Goal: Task Accomplishment & Management: Manage account settings

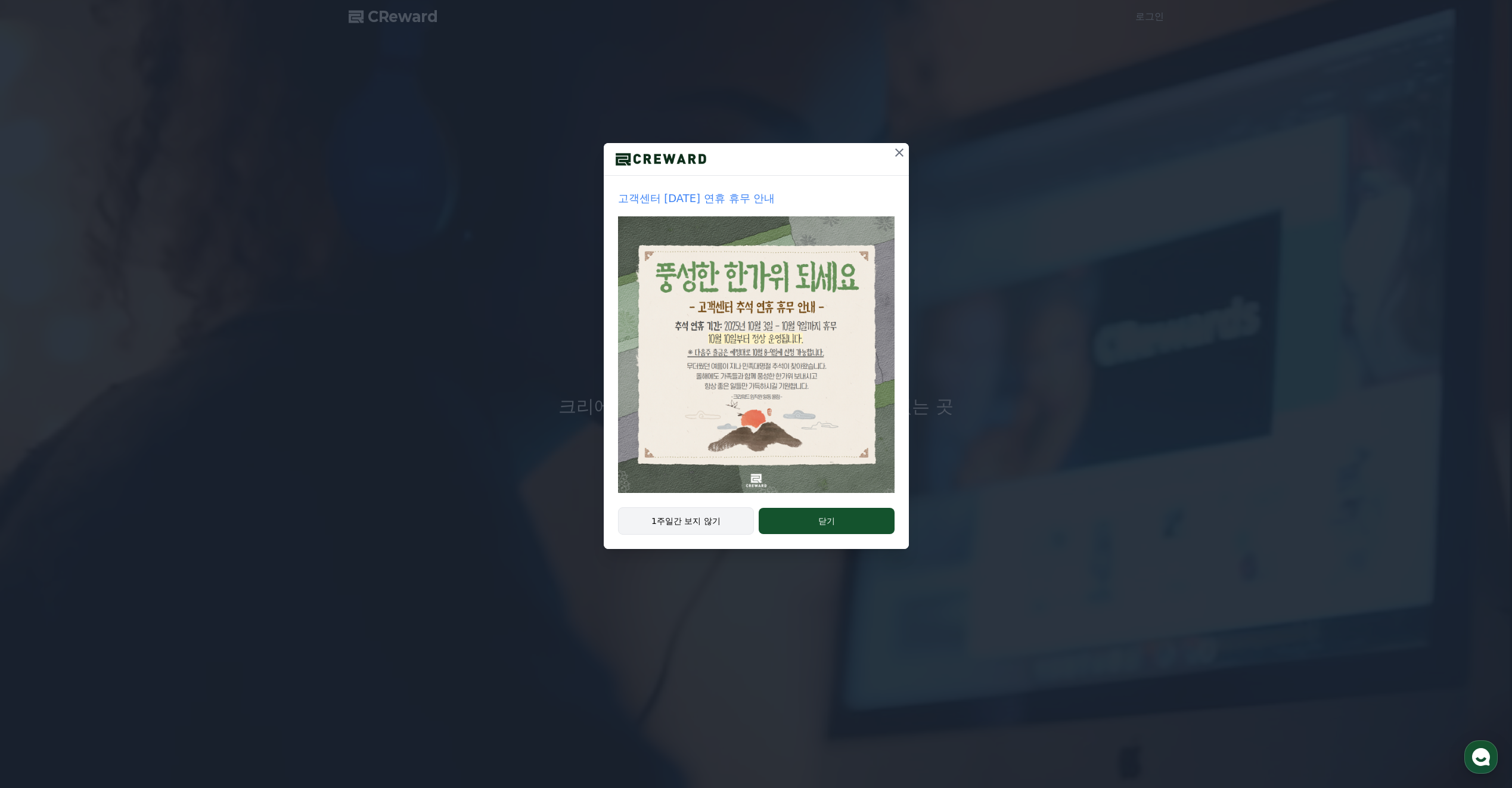
click at [708, 521] on button "1주일간 보지 않기" at bounding box center [686, 520] width 136 height 27
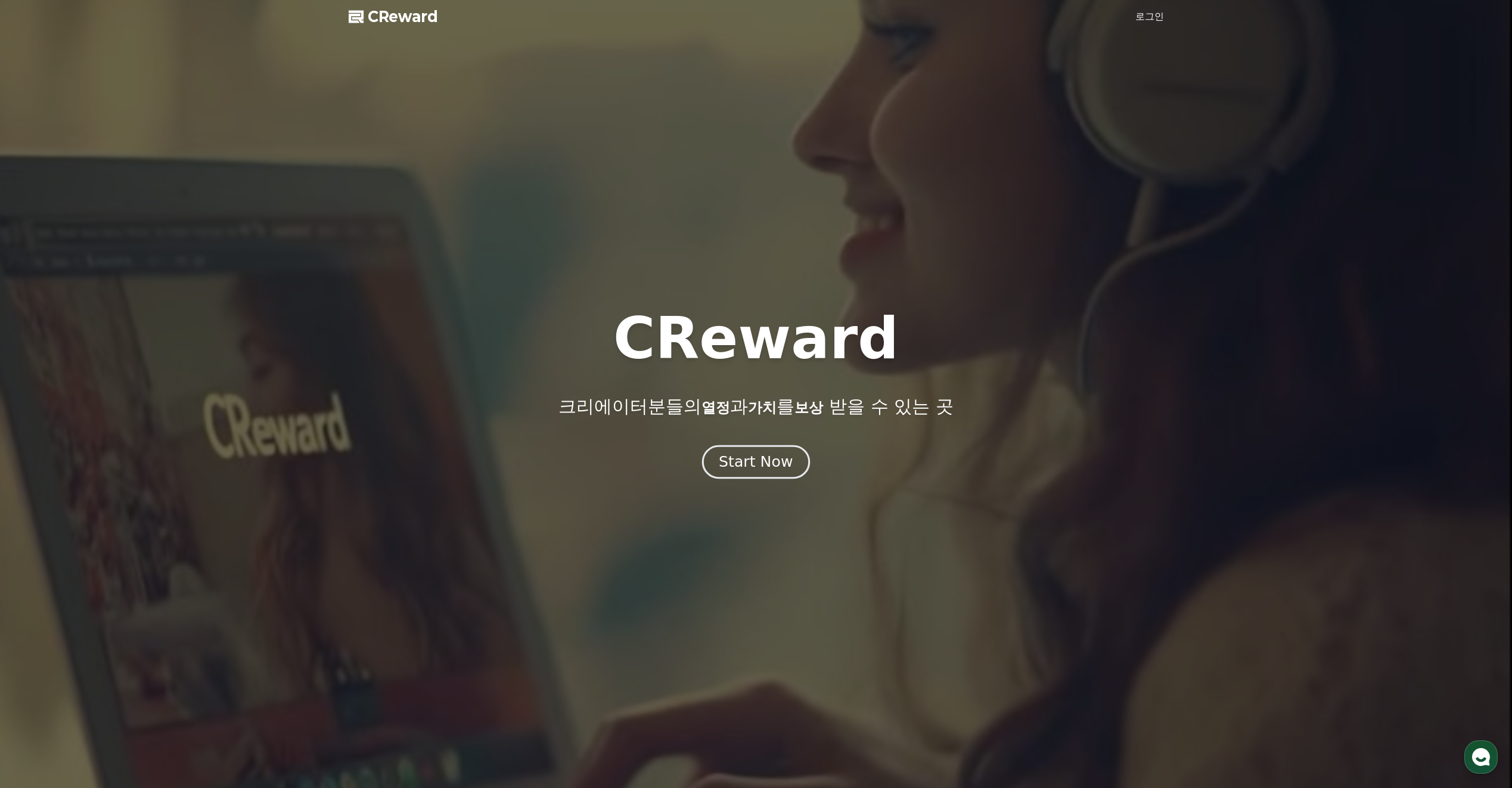
click at [747, 469] on div "Start Now" at bounding box center [755, 462] width 74 height 20
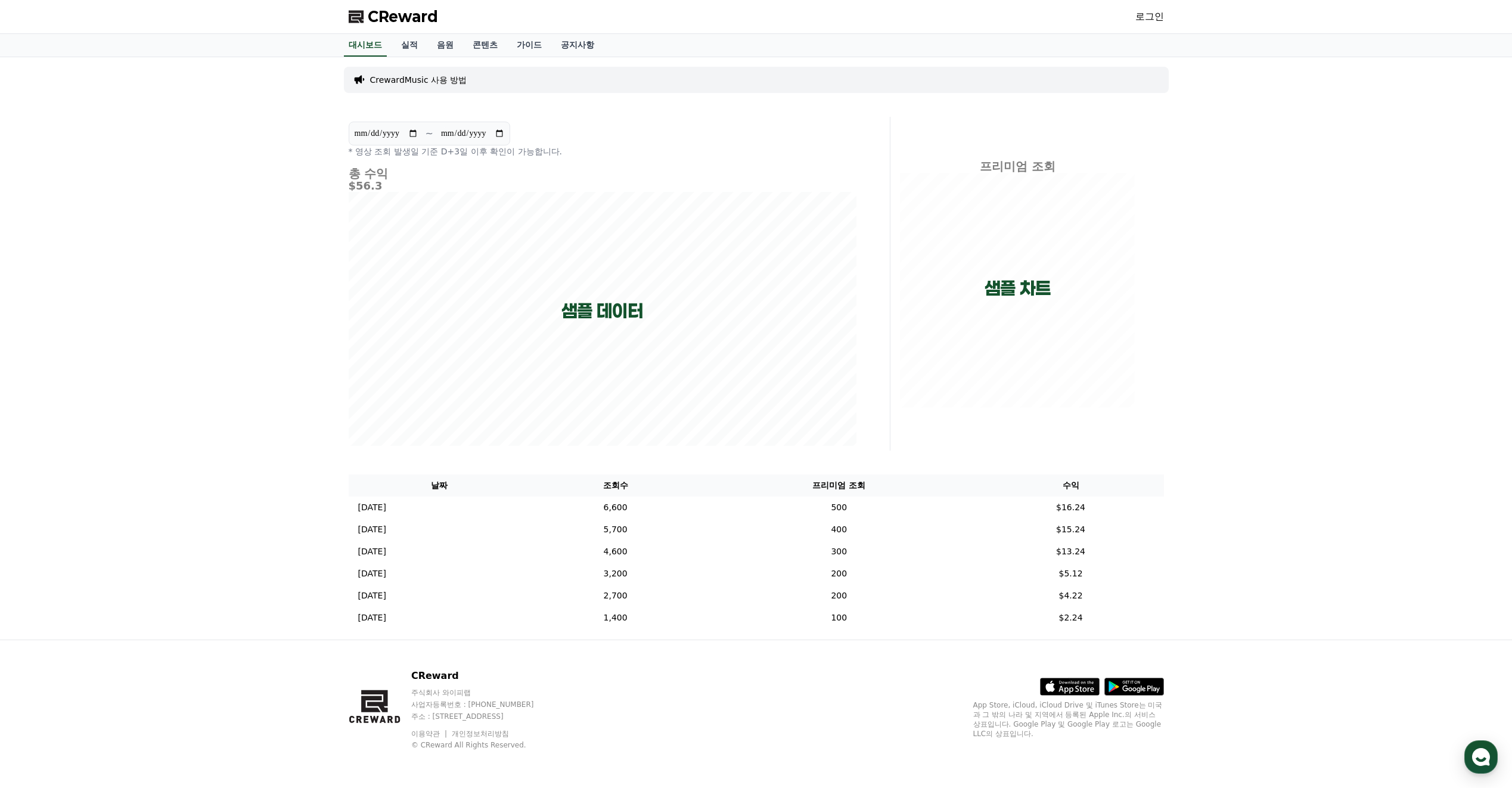
click at [1155, 15] on link "로그인" at bounding box center [1150, 16] width 29 height 14
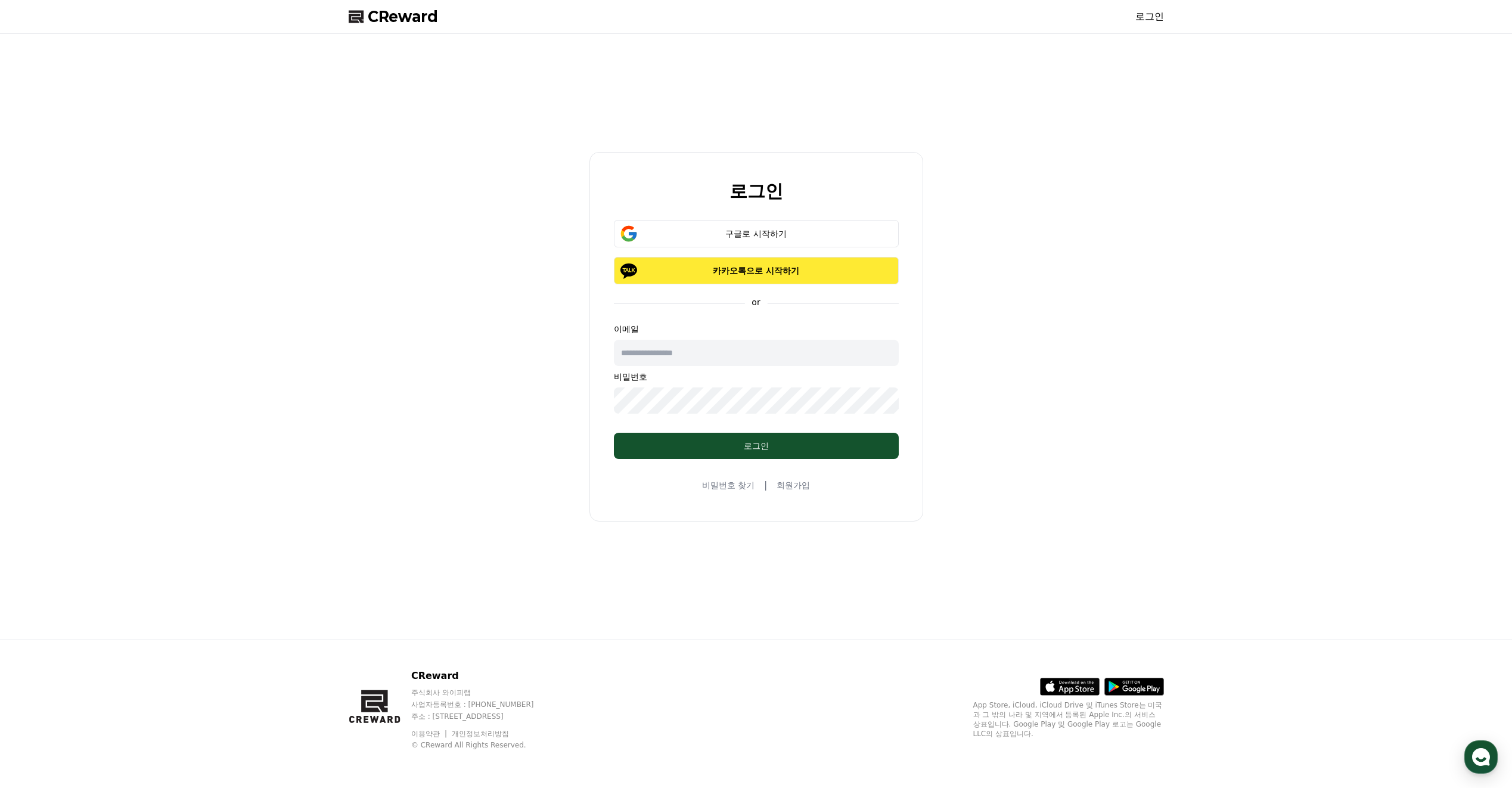
click at [732, 271] on p "카카오톡으로 시작하기" at bounding box center [756, 270] width 251 height 12
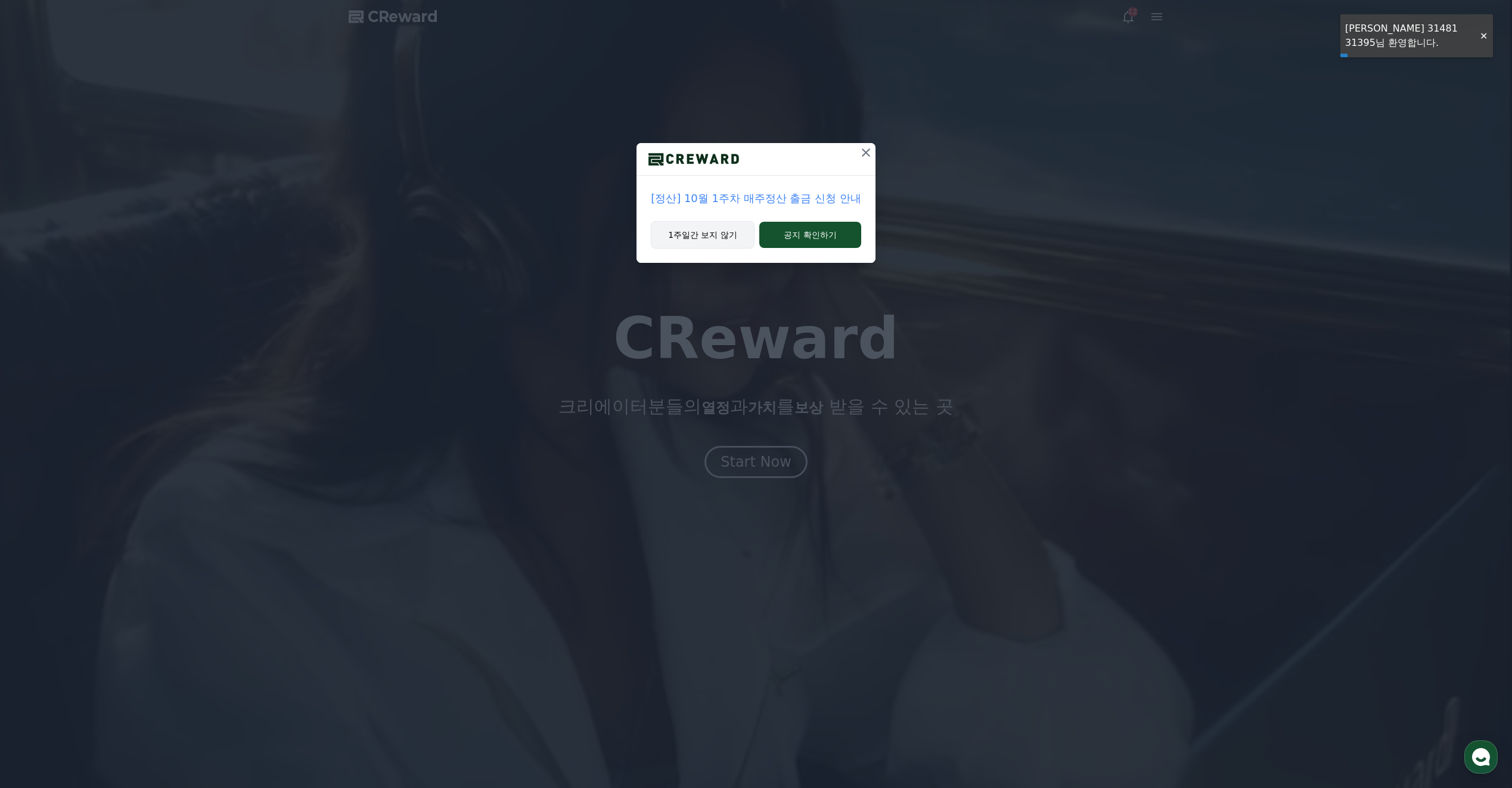
click at [703, 236] on button "1주일간 보지 않기" at bounding box center [702, 234] width 103 height 27
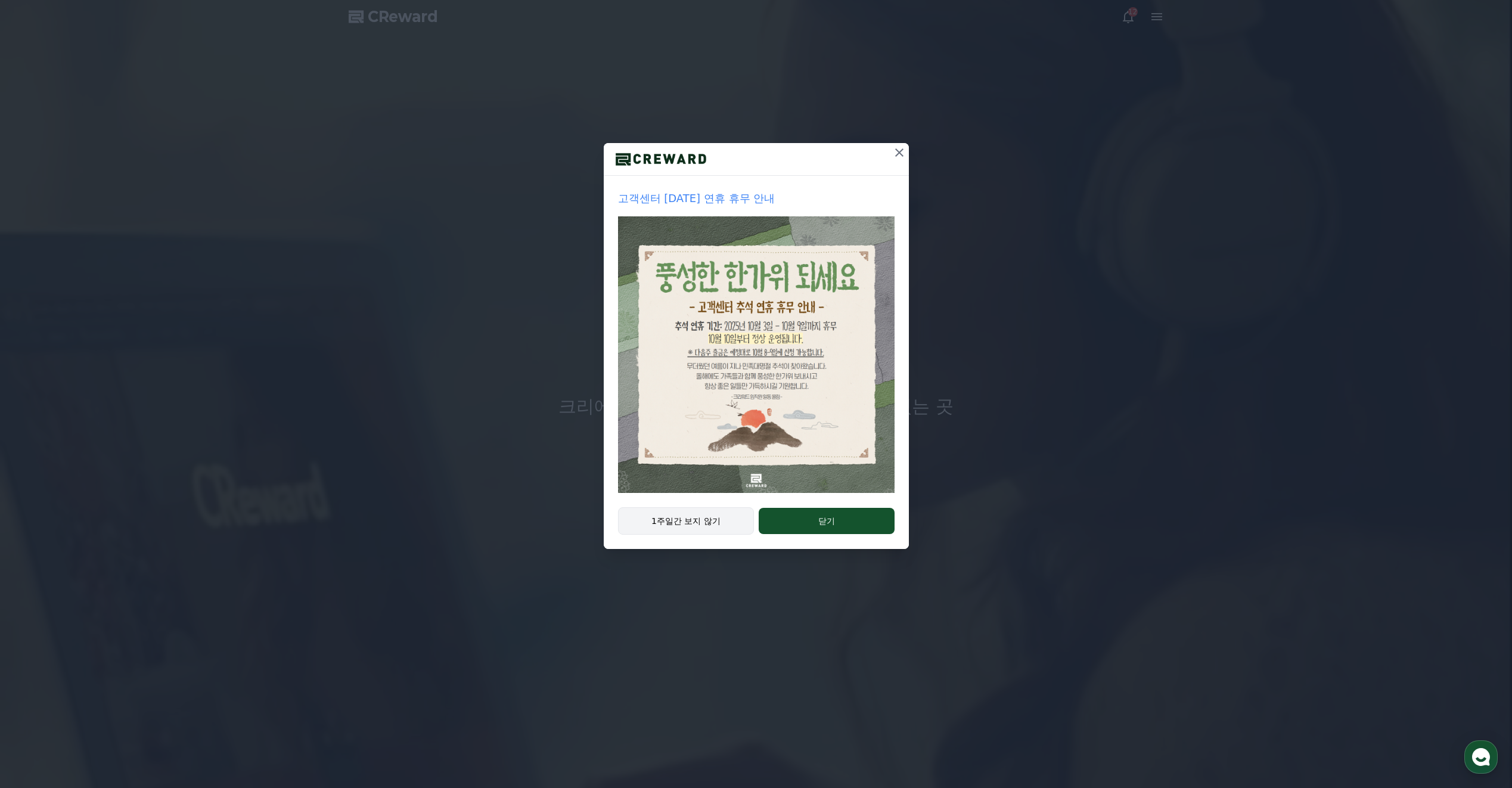
click at [708, 520] on button "1주일간 보지 않기" at bounding box center [686, 520] width 136 height 27
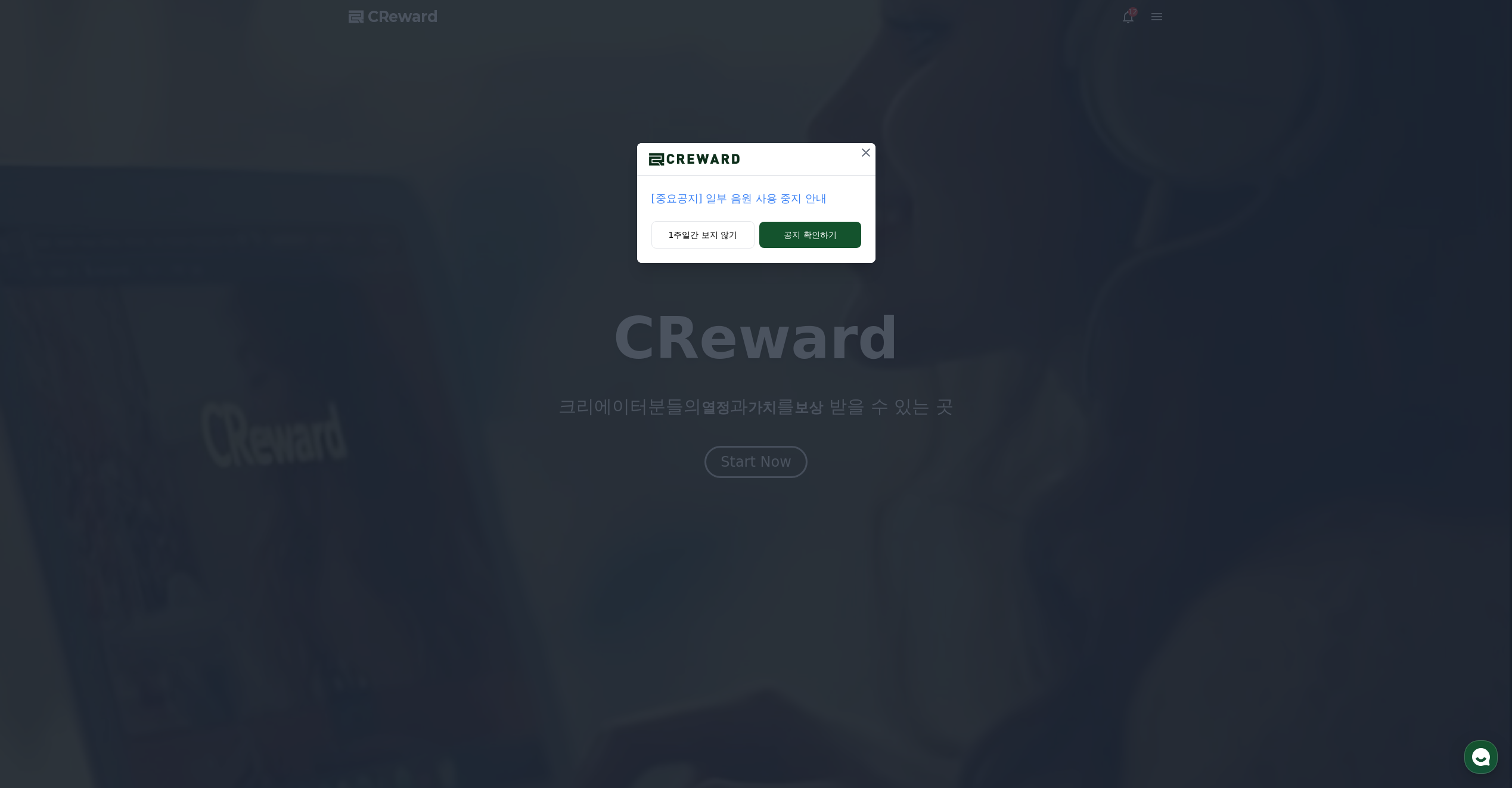
click at [867, 150] on icon at bounding box center [865, 152] width 8 height 8
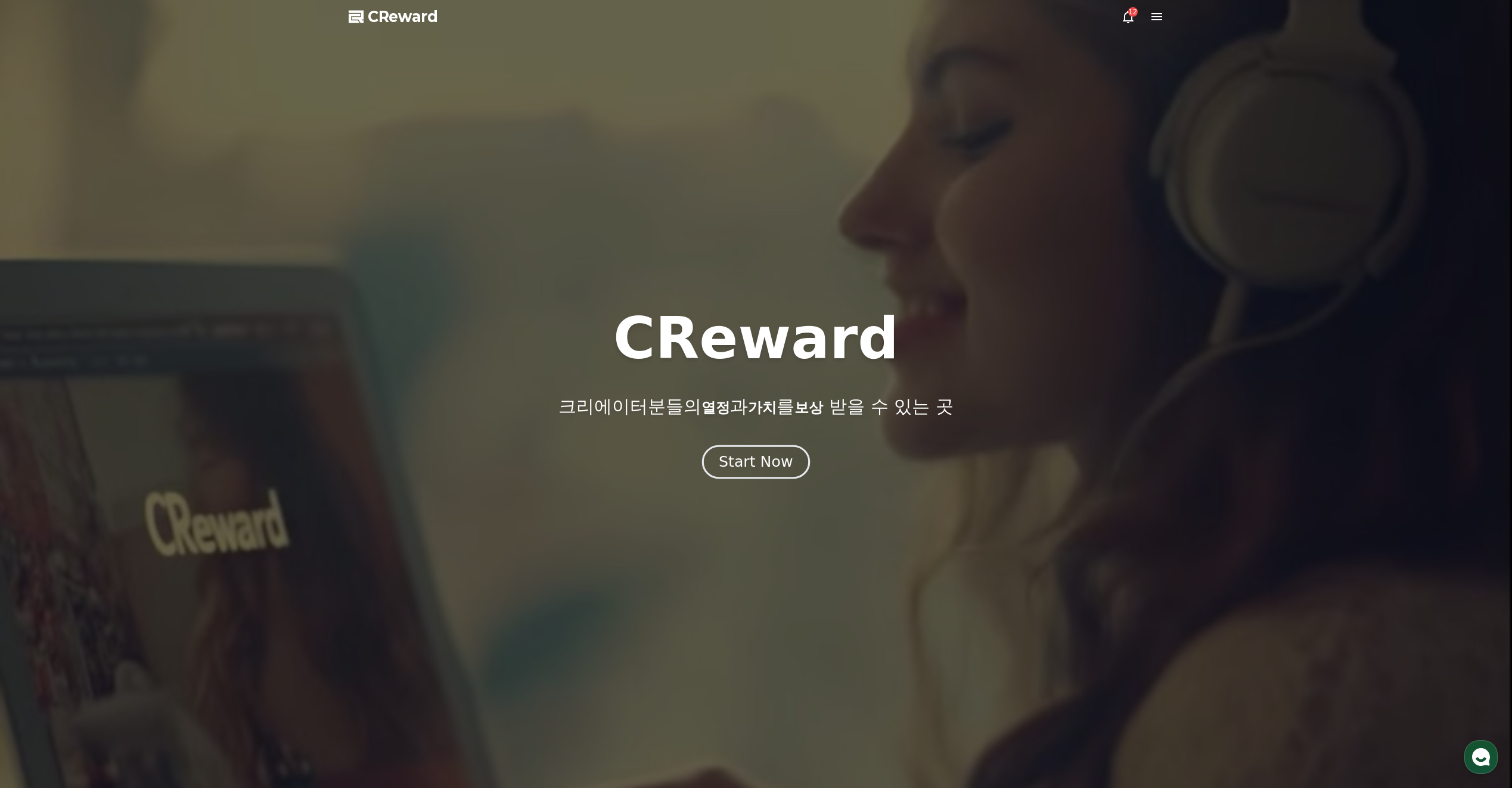
click at [739, 470] on div "Start Now" at bounding box center [755, 462] width 74 height 20
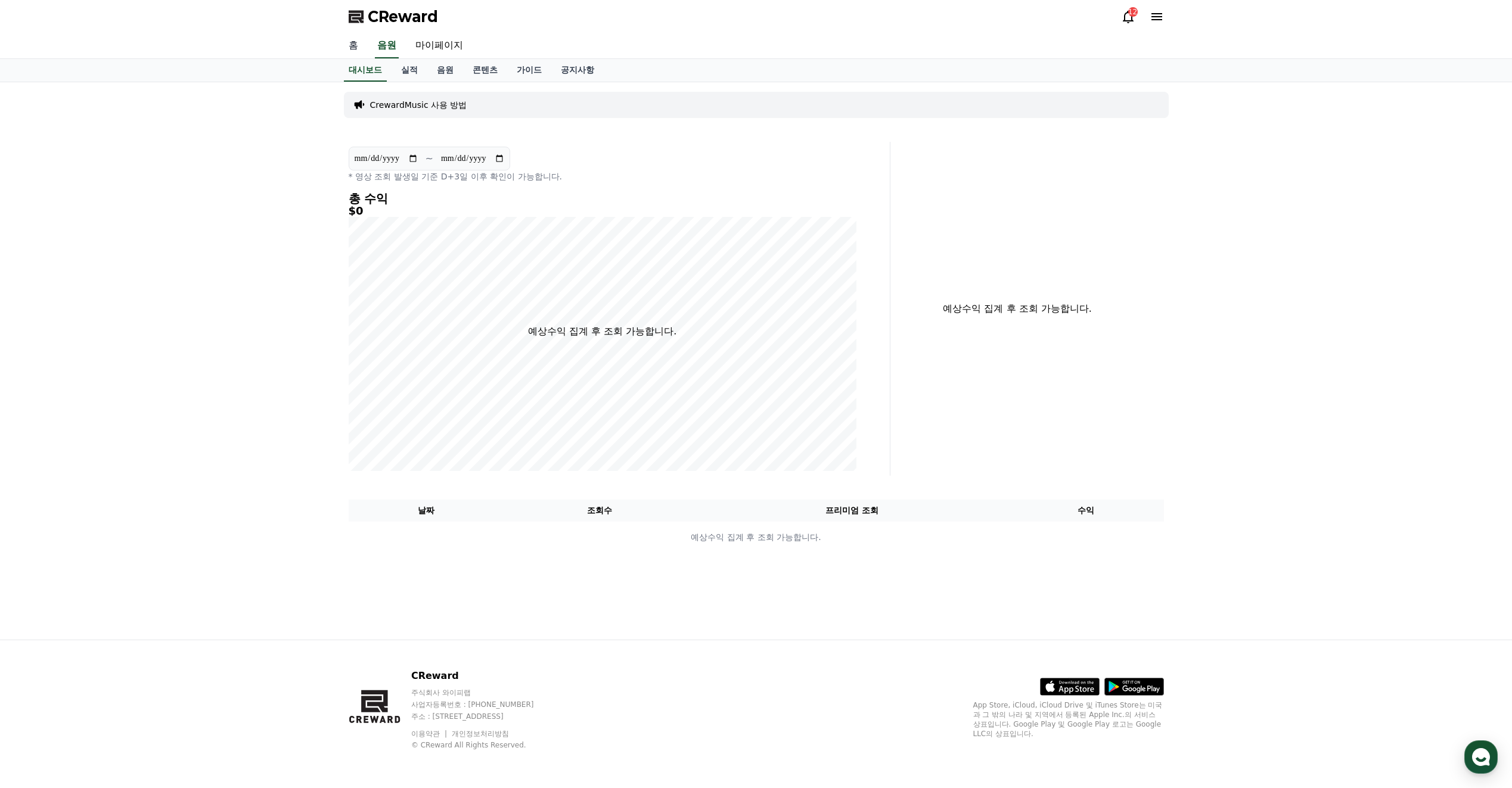
click at [355, 50] on link "홈" at bounding box center [353, 46] width 29 height 25
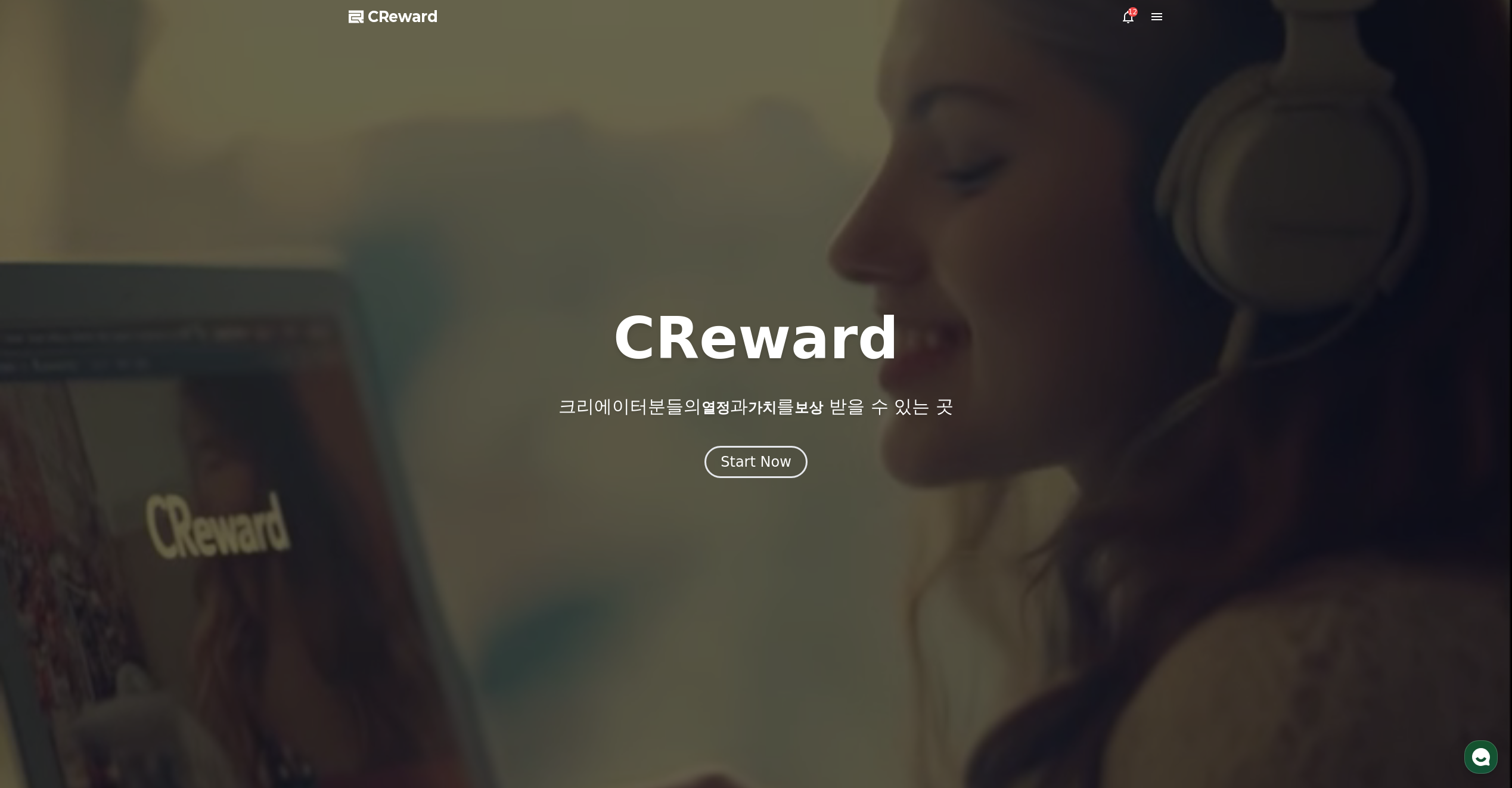
click at [763, 481] on div at bounding box center [756, 394] width 1512 height 788
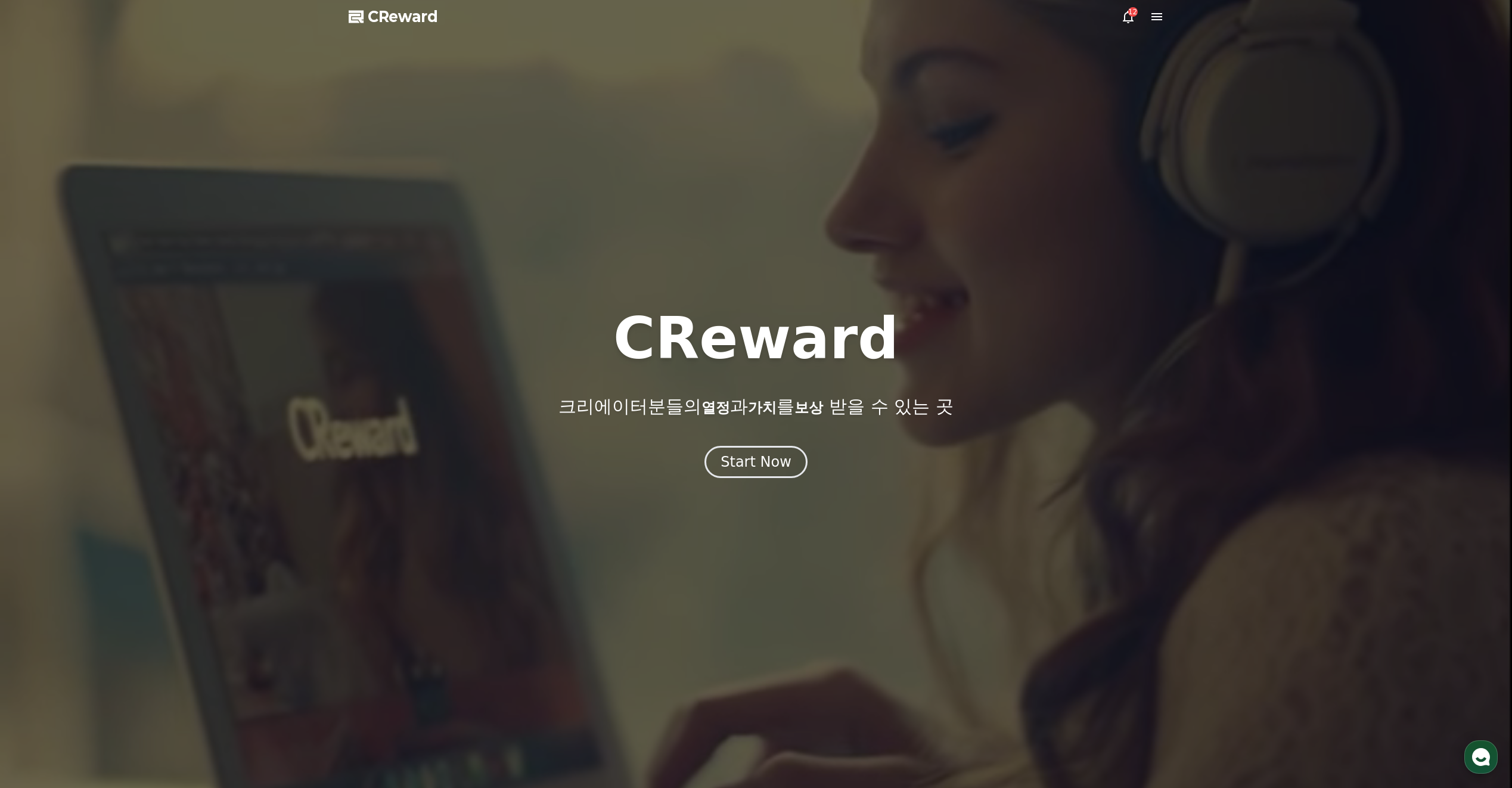
click at [404, 12] on span "CReward" at bounding box center [402, 17] width 70 height 19
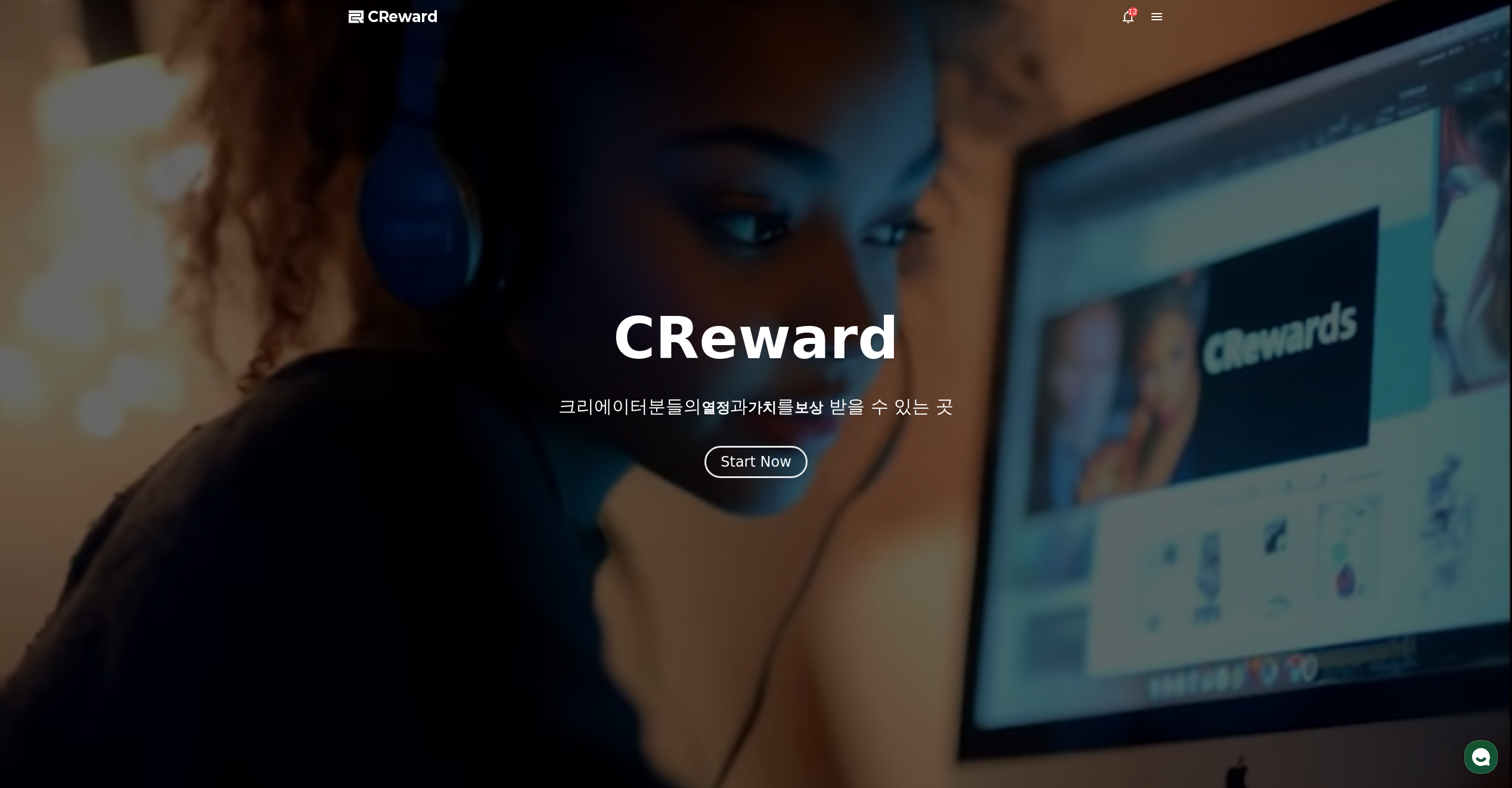
click at [1160, 20] on icon at bounding box center [1156, 16] width 14 height 14
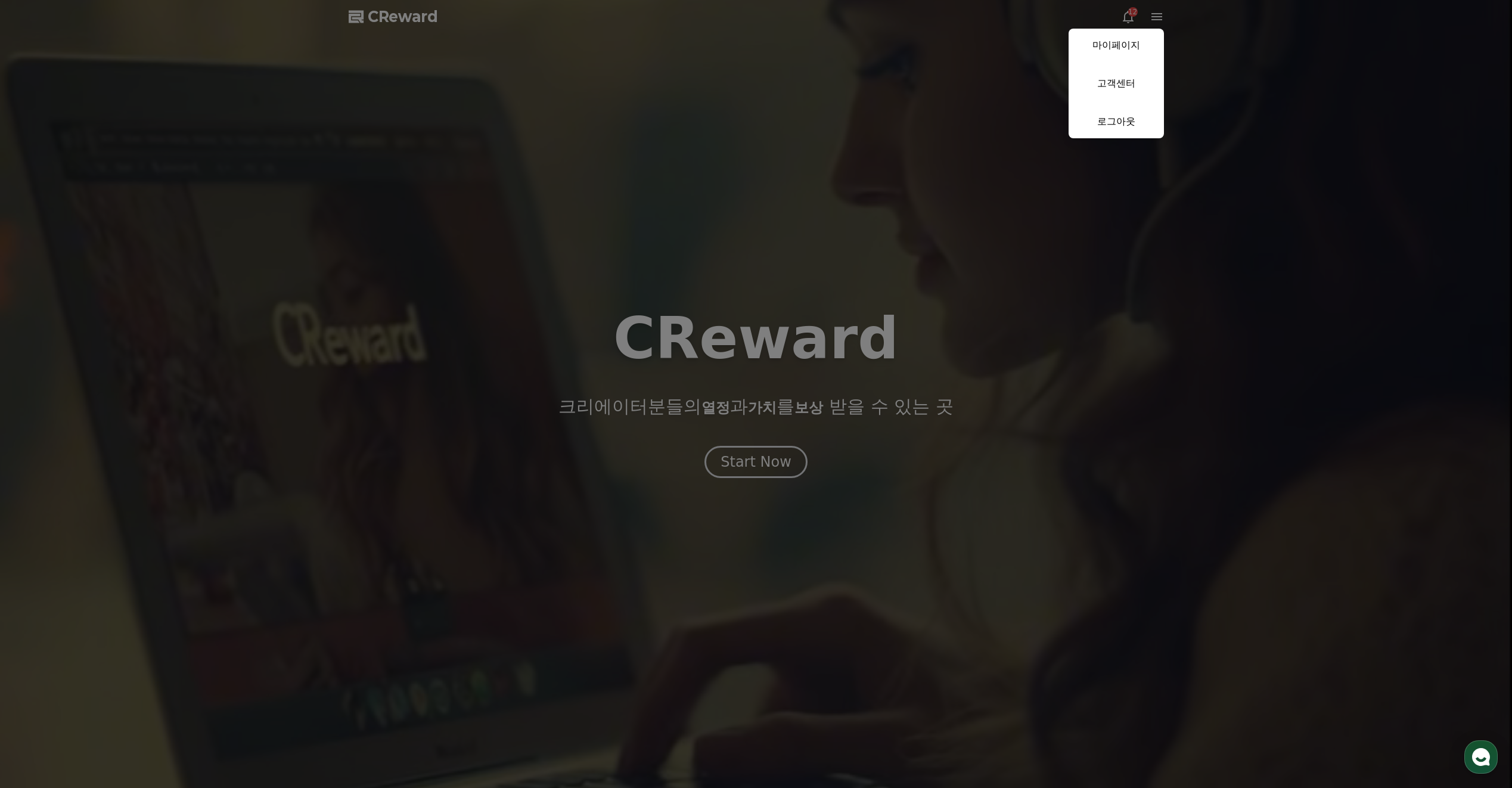
click at [1124, 52] on link "마이페이지" at bounding box center [1116, 46] width 95 height 34
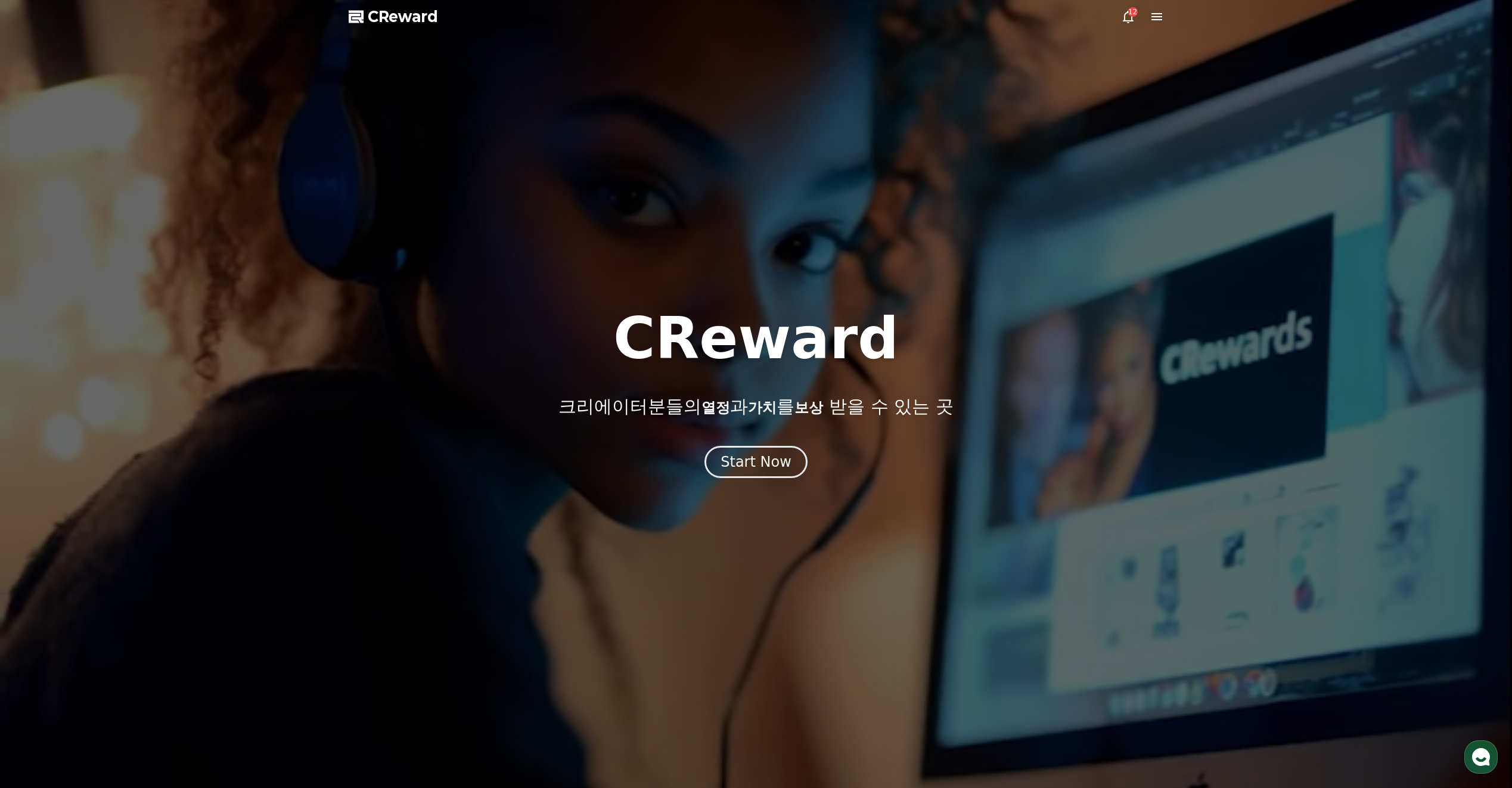
select select "**********"
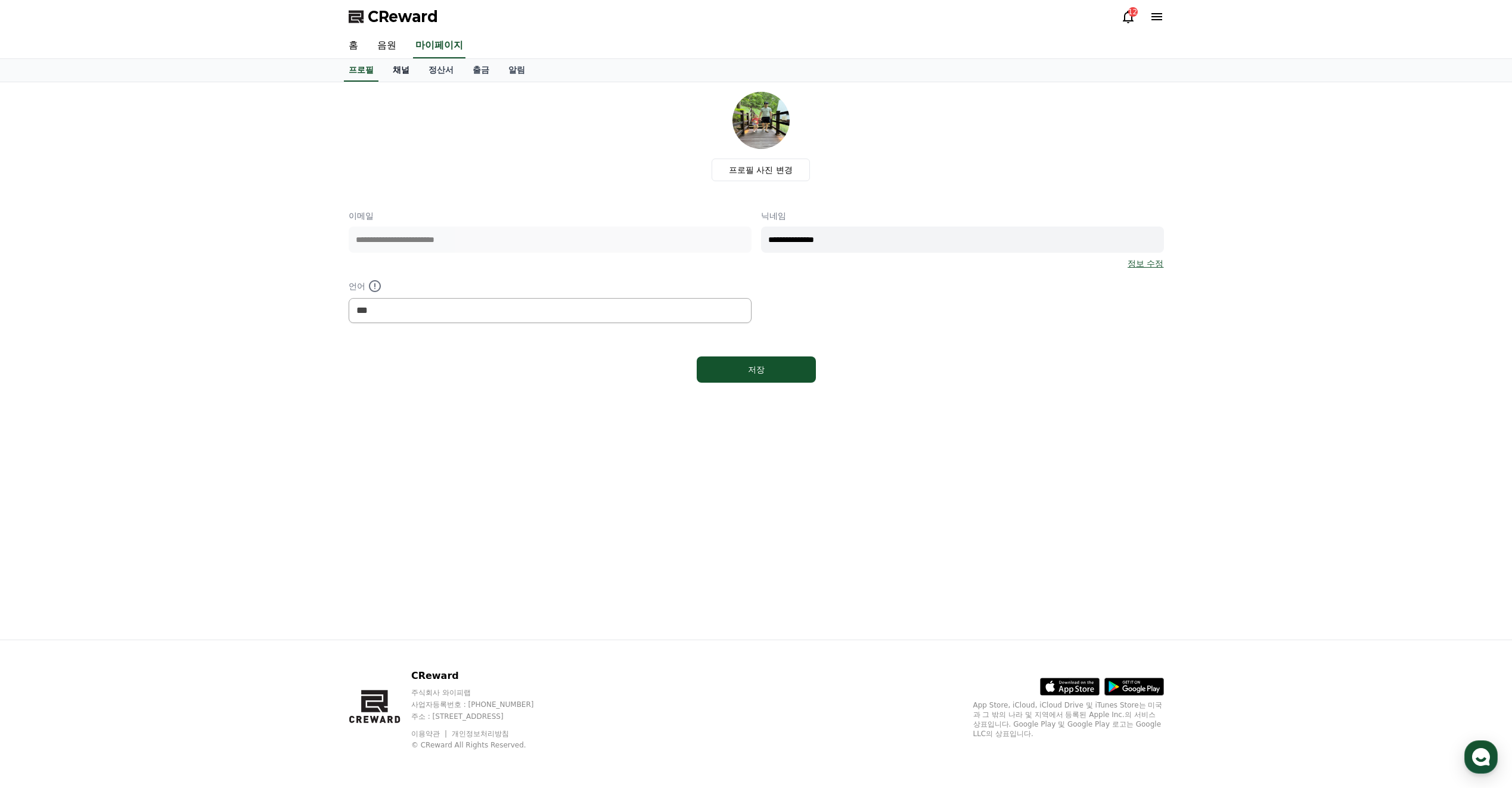
click at [405, 61] on link "채널" at bounding box center [401, 70] width 35 height 22
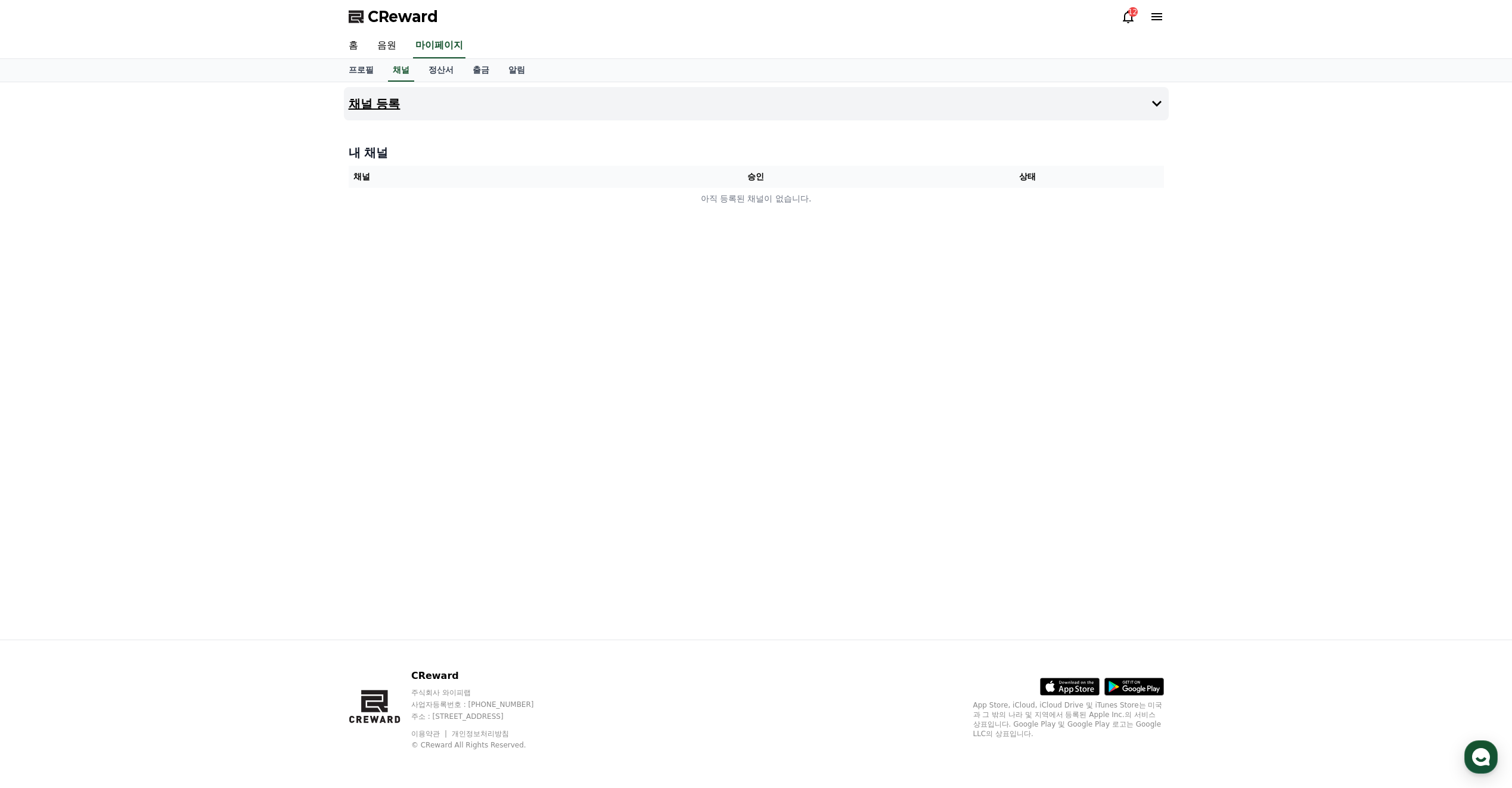
click at [395, 113] on button "채널 등록" at bounding box center [756, 103] width 824 height 34
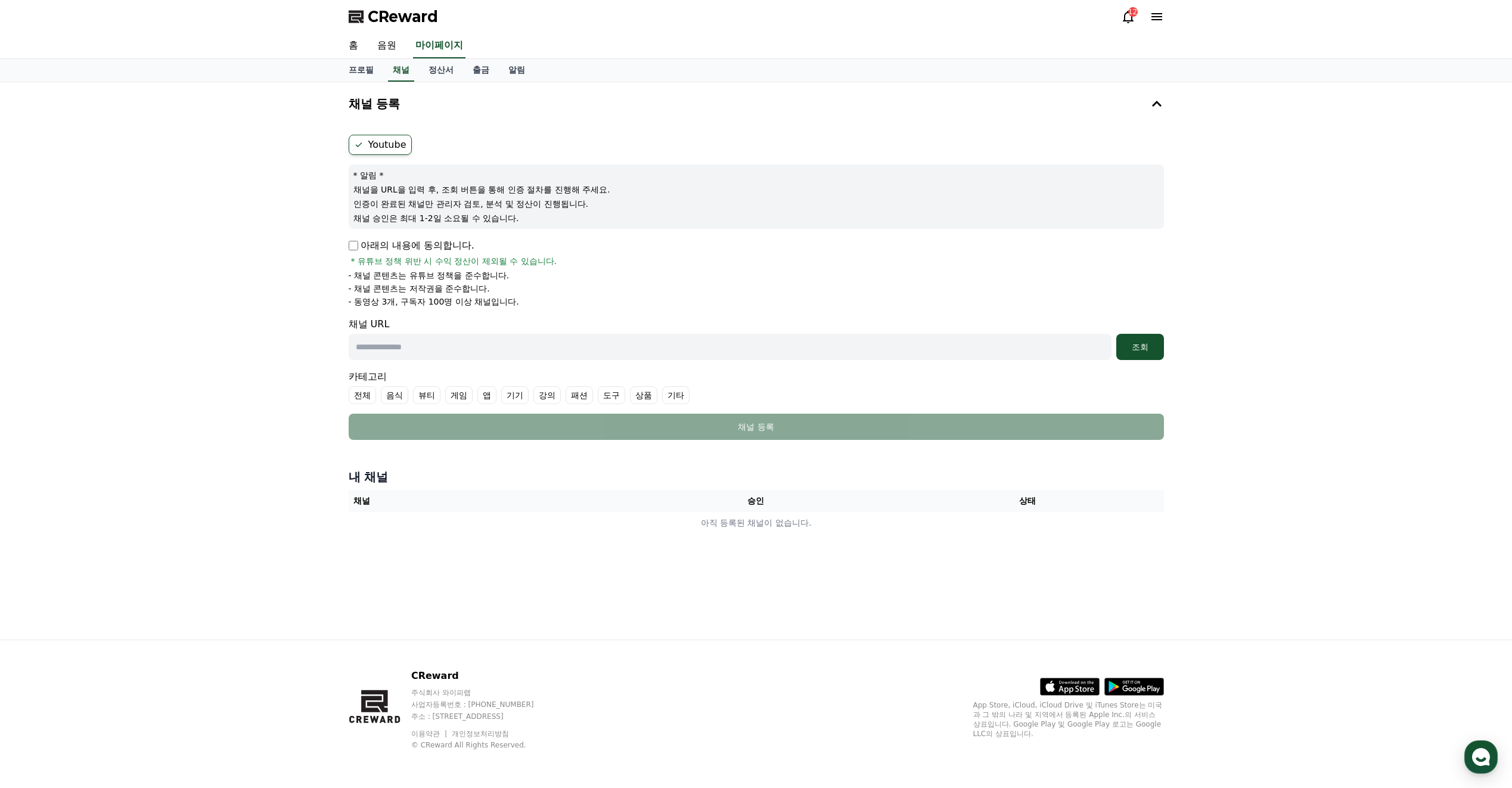
click at [379, 349] on input "text" at bounding box center [729, 346] width 763 height 26
paste input "**********"
type input "**********"
click at [1119, 353] on button "조회" at bounding box center [1139, 346] width 48 height 26
click at [1137, 354] on button "조회" at bounding box center [1139, 346] width 48 height 26
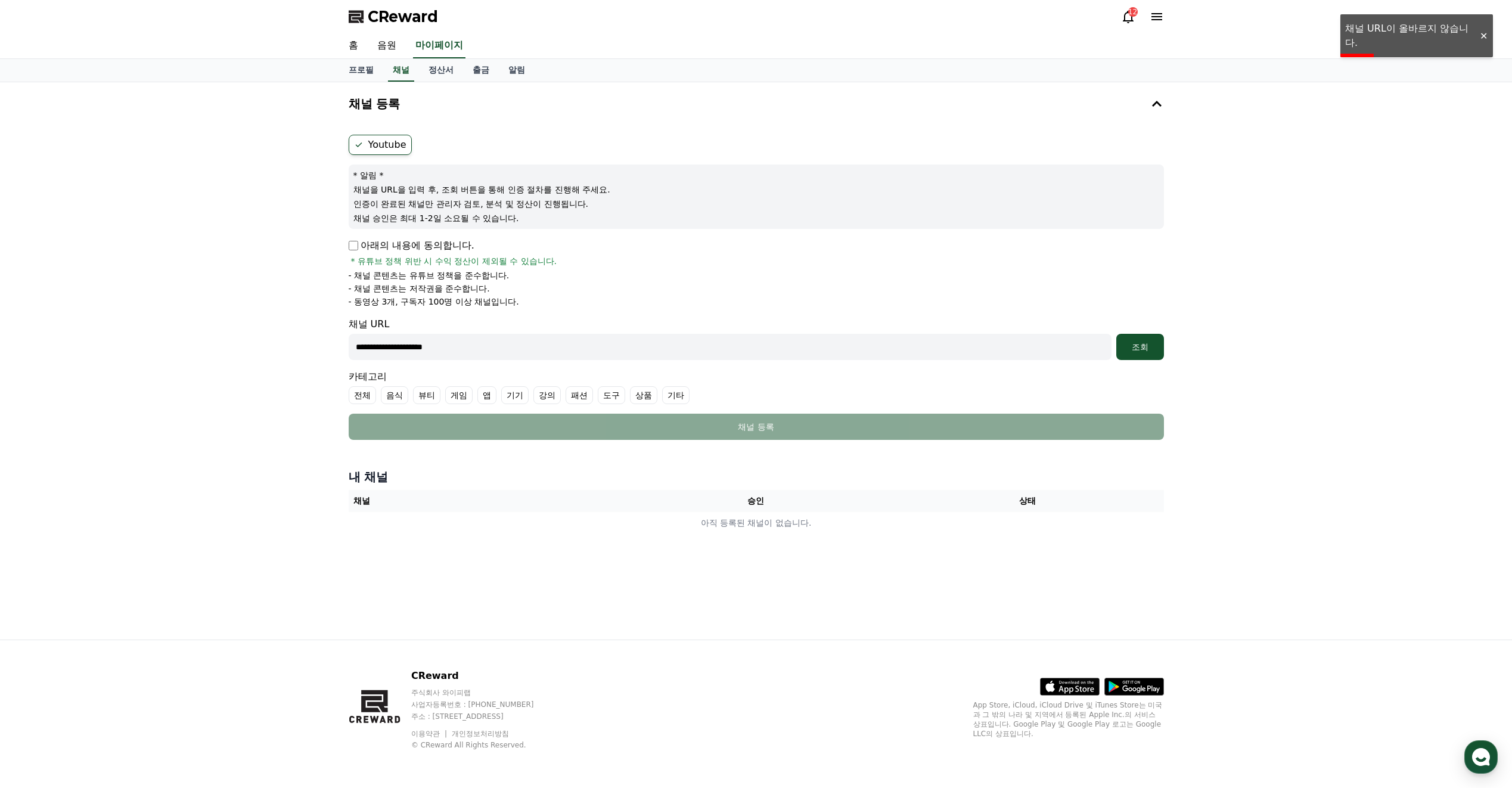
drag, startPoint x: 490, startPoint y: 345, endPoint x: 293, endPoint y: 328, distance: 197.7
click at [294, 328] on div "**********" at bounding box center [756, 360] width 1512 height 557
paste input "**********"
type input "**********"
click at [1142, 349] on div "조회" at bounding box center [1139, 346] width 38 height 12
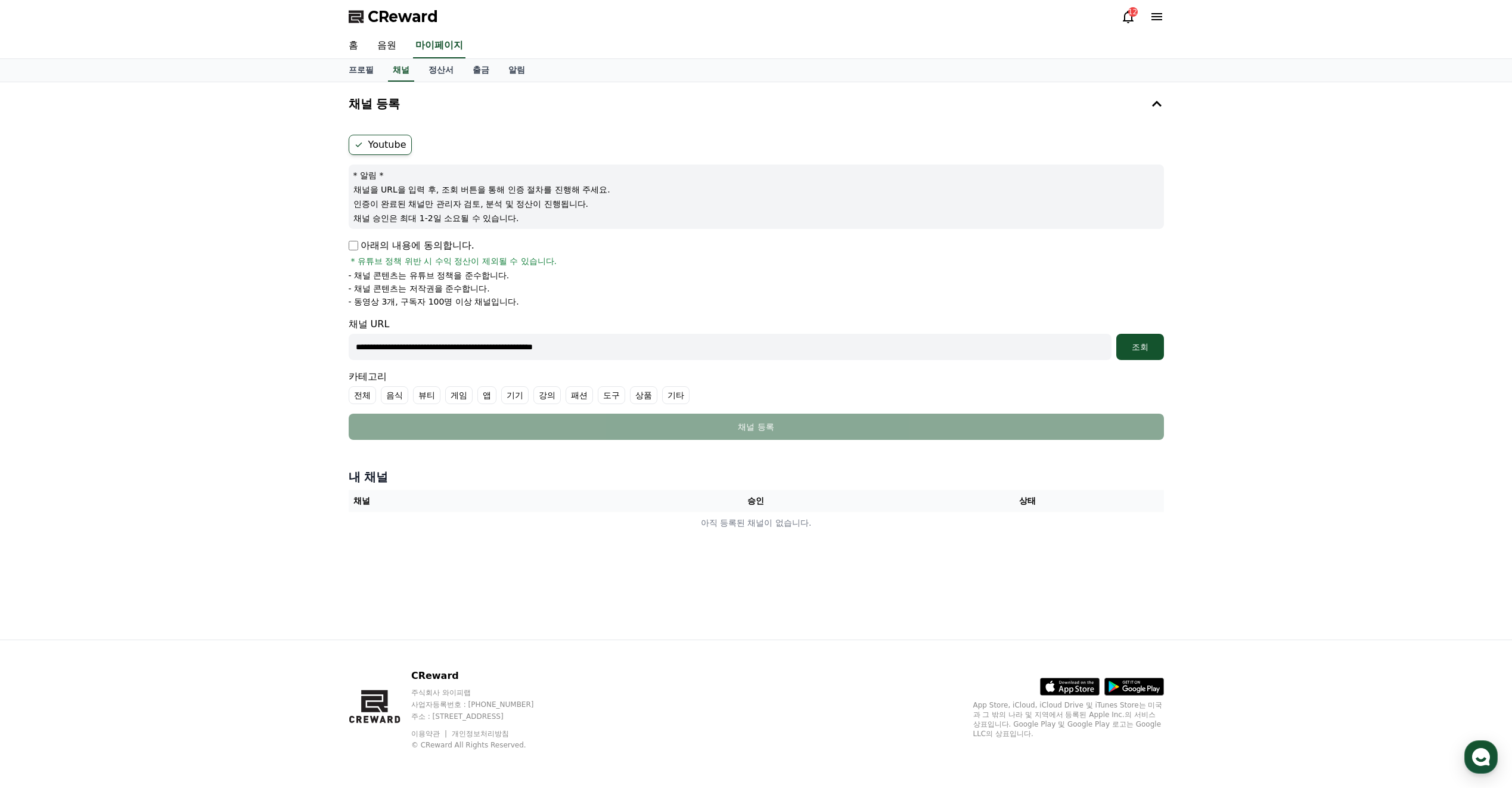
drag, startPoint x: 636, startPoint y: 349, endPoint x: 193, endPoint y: 345, distance: 443.0
click at [143, 340] on div "**********" at bounding box center [756, 360] width 1512 height 557
paste input "**********"
type input "**********"
click at [1140, 345] on div "조회" at bounding box center [1139, 346] width 38 height 12
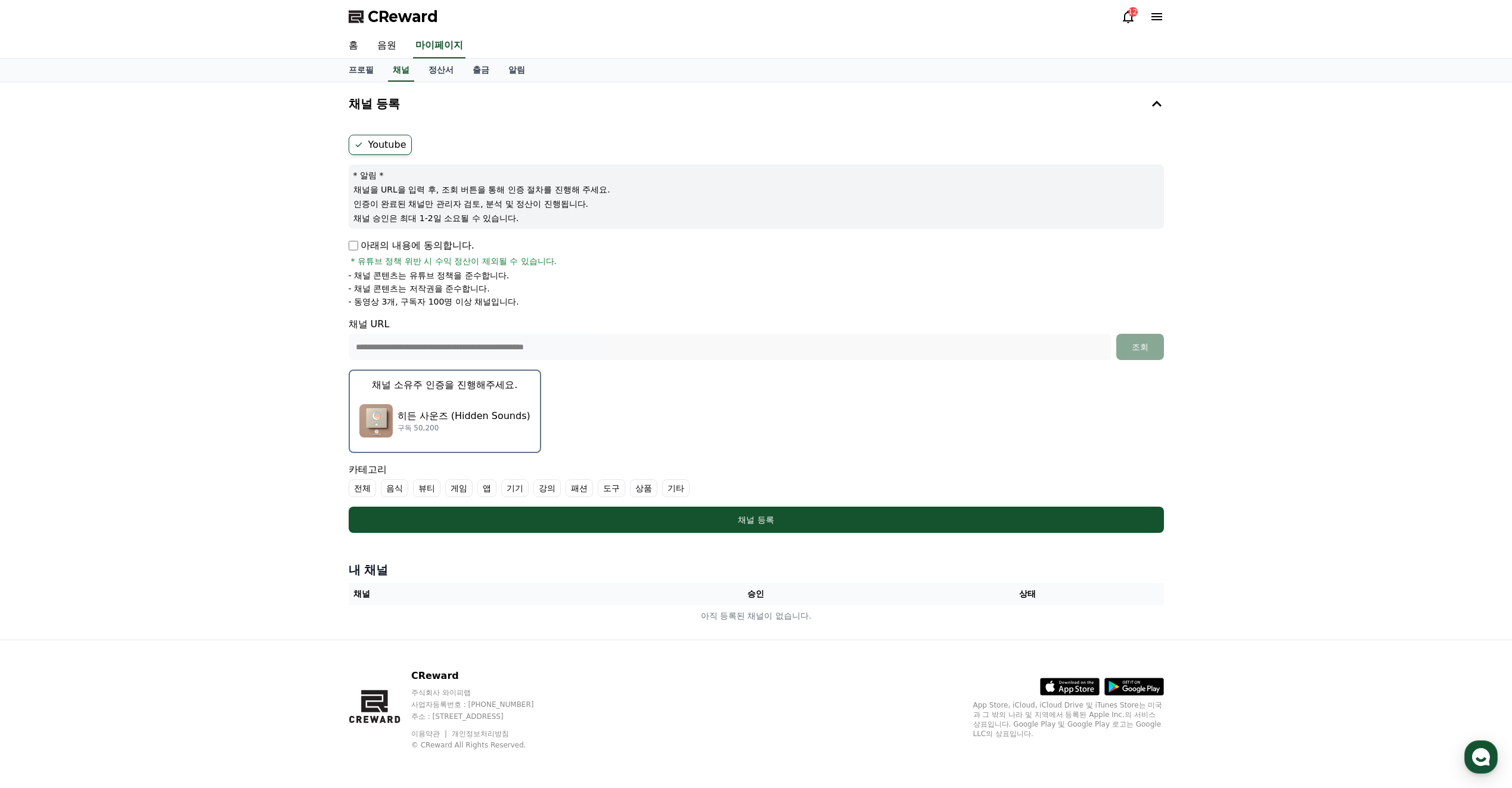
click at [354, 484] on label "전체" at bounding box center [361, 487] width 27 height 18
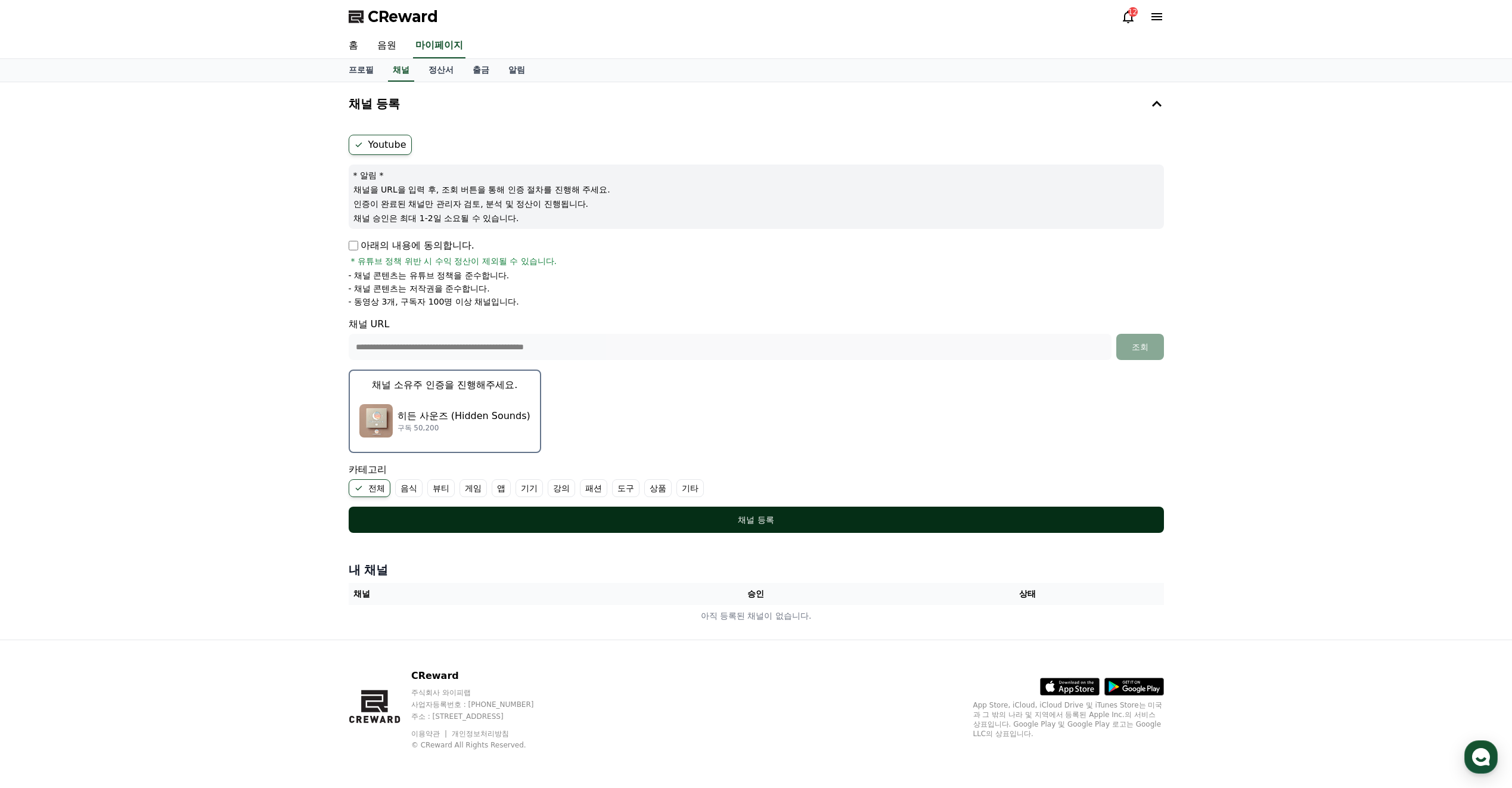
click at [733, 518] on div "채널 등록" at bounding box center [756, 519] width 768 height 12
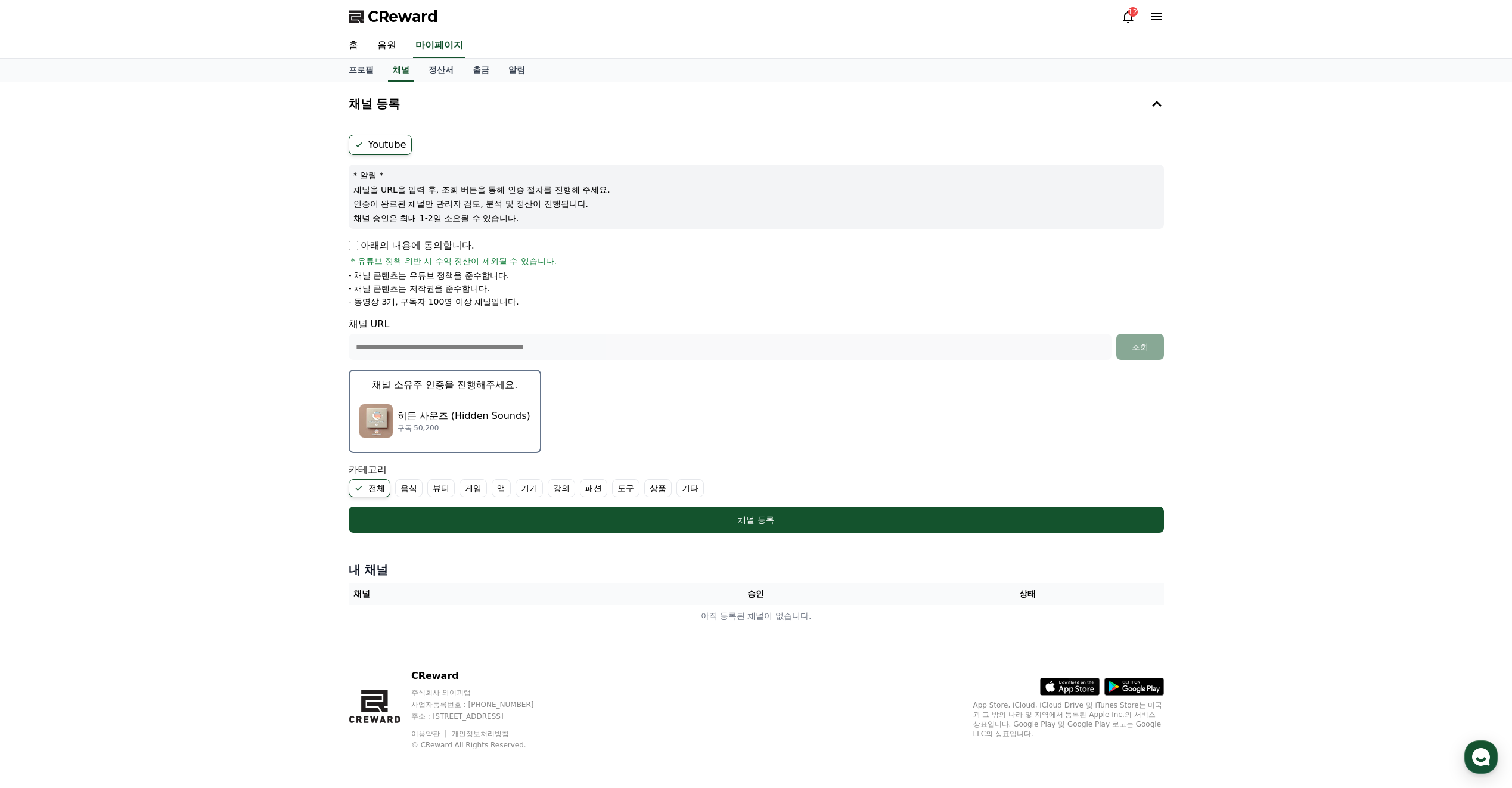
click at [415, 409] on p "히든 사운즈 (Hidden Sounds)" at bounding box center [464, 415] width 133 height 14
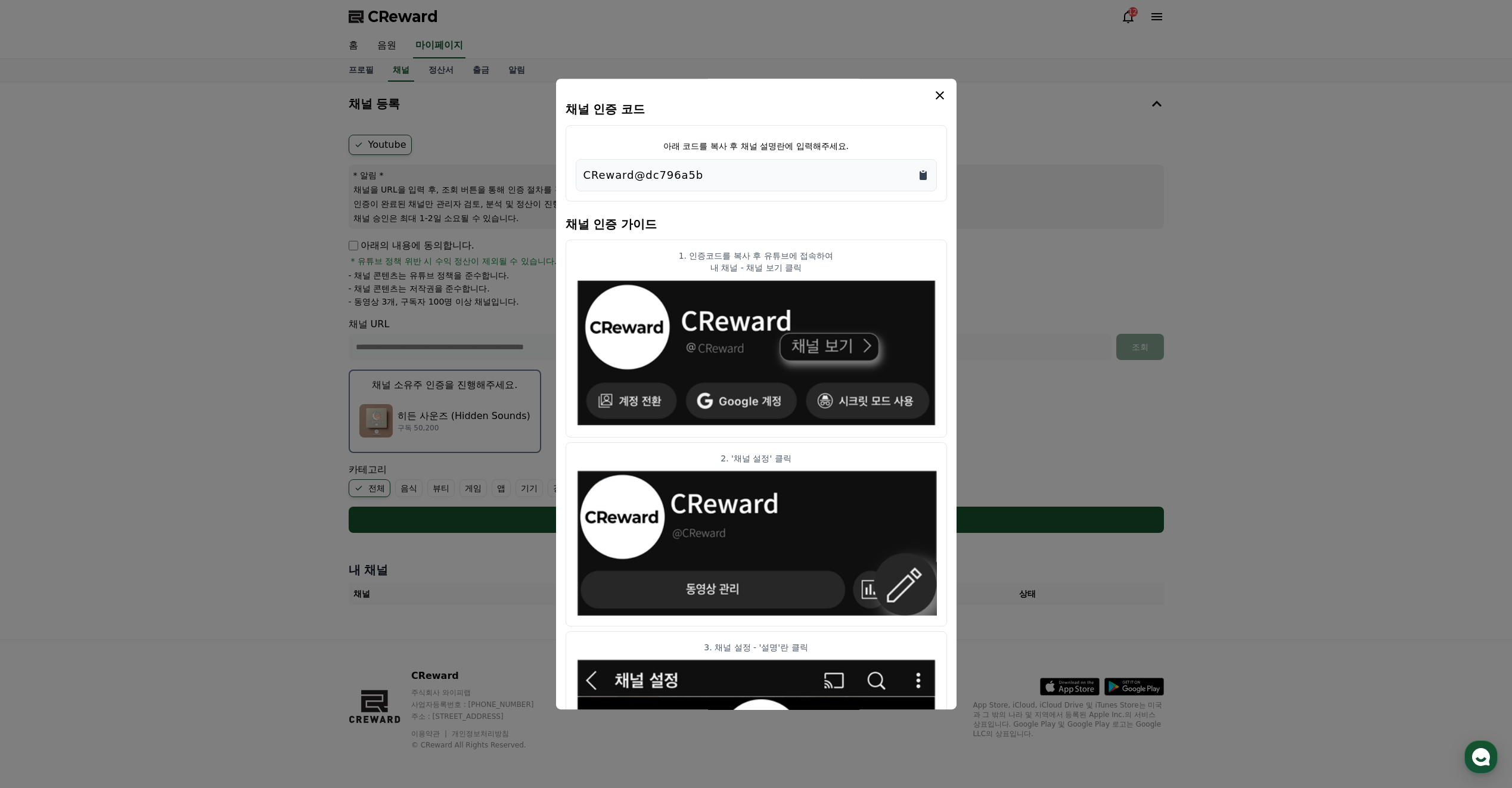
click at [926, 173] on icon "Copy to clipboard" at bounding box center [923, 176] width 7 height 9
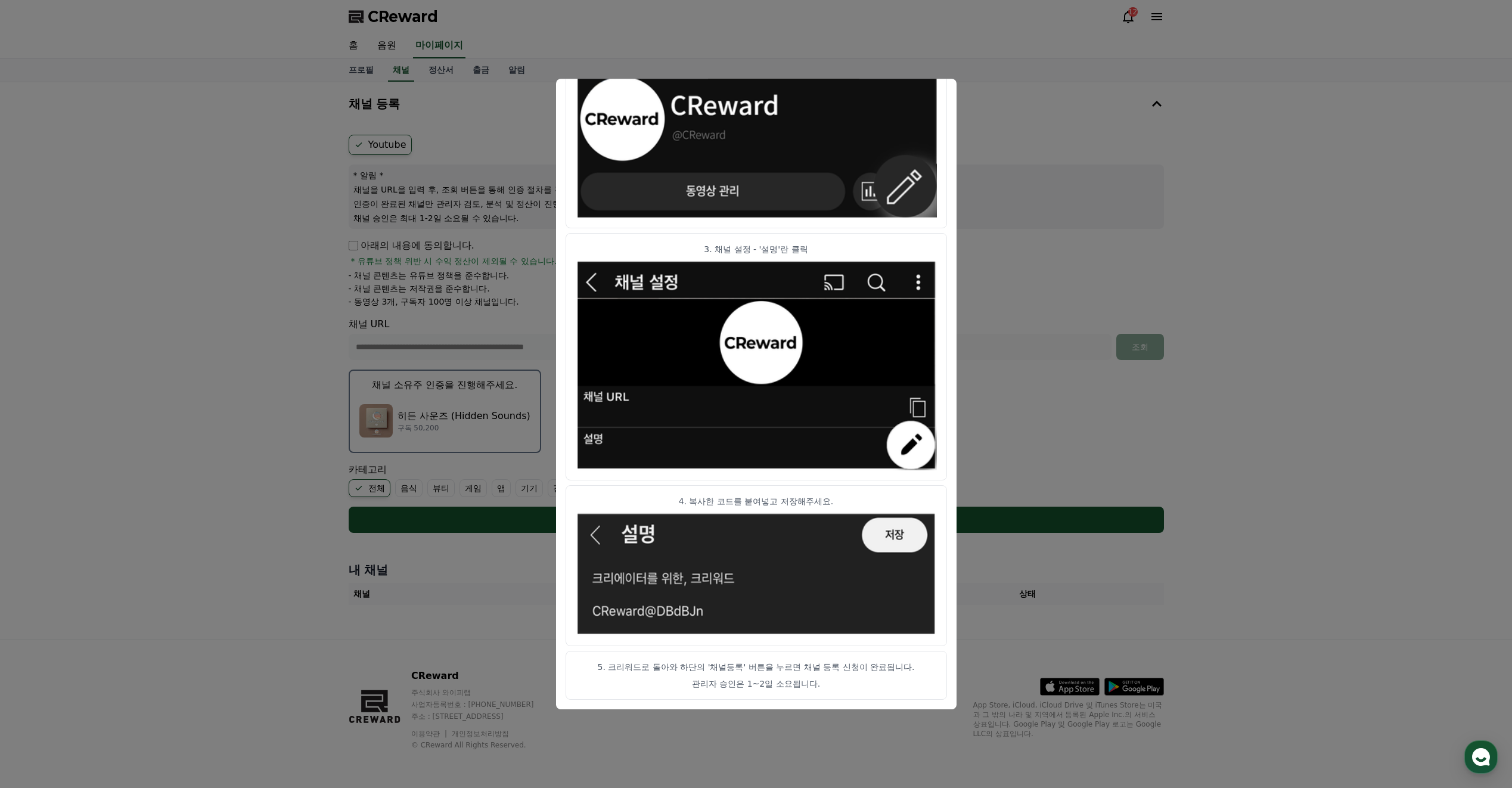
click at [188, 360] on button "close modal" at bounding box center [756, 394] width 1512 height 788
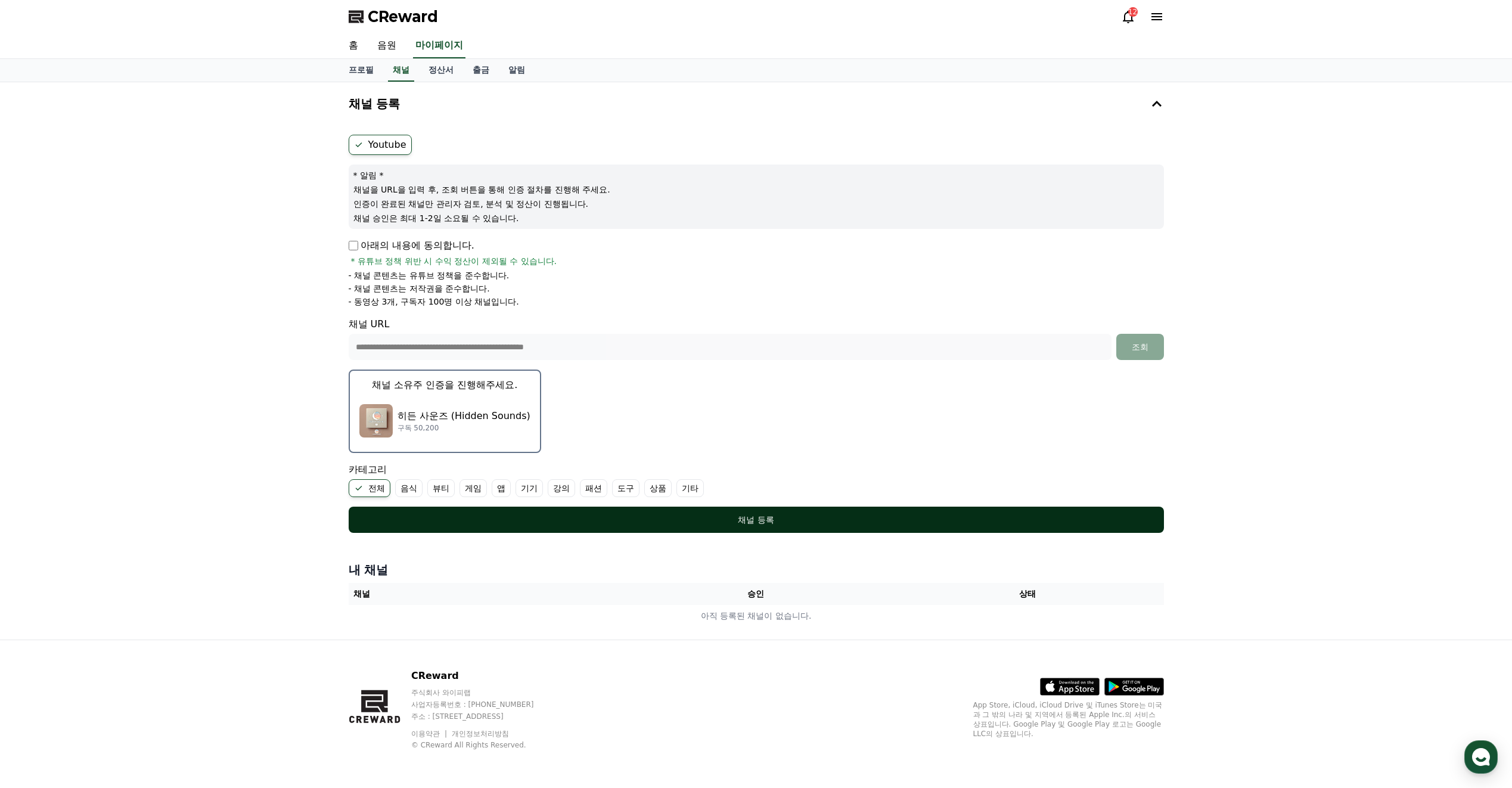
click at [733, 518] on div "채널 등록" at bounding box center [756, 519] width 768 height 12
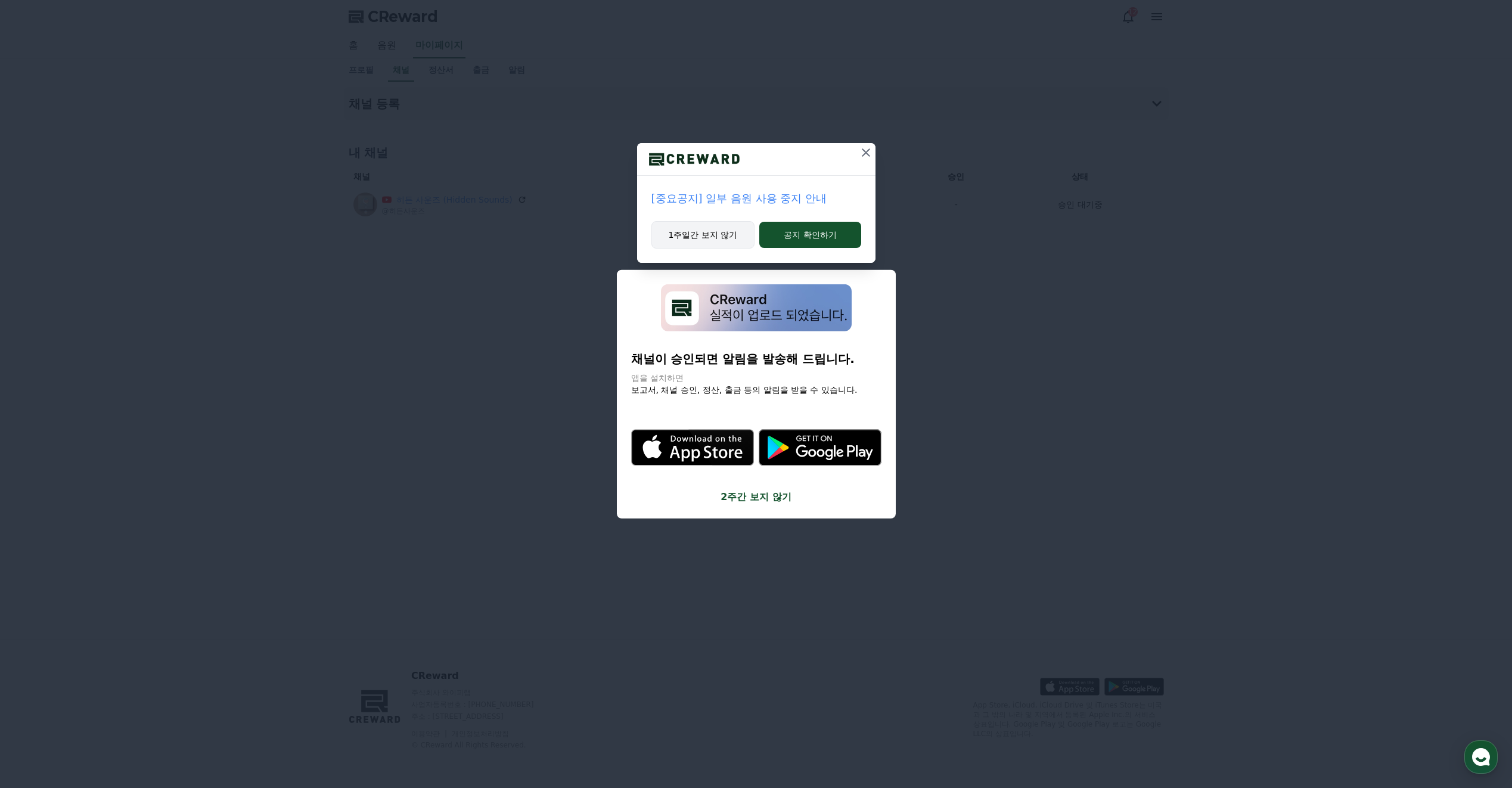
click at [720, 233] on button "1주일간 보지 않기" at bounding box center [702, 234] width 103 height 27
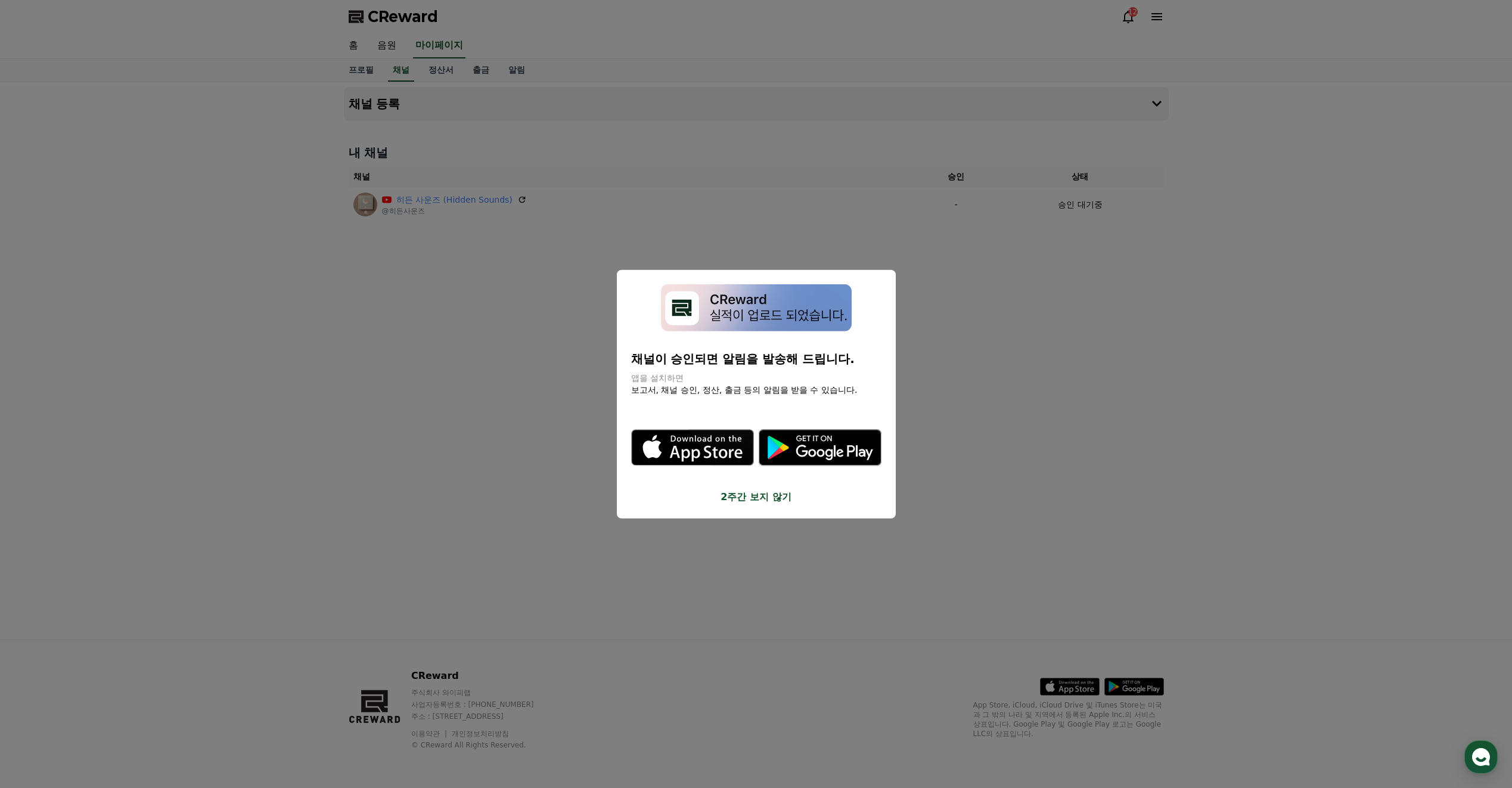
click at [738, 496] on button "2주간 보지 않기" at bounding box center [756, 496] width 251 height 14
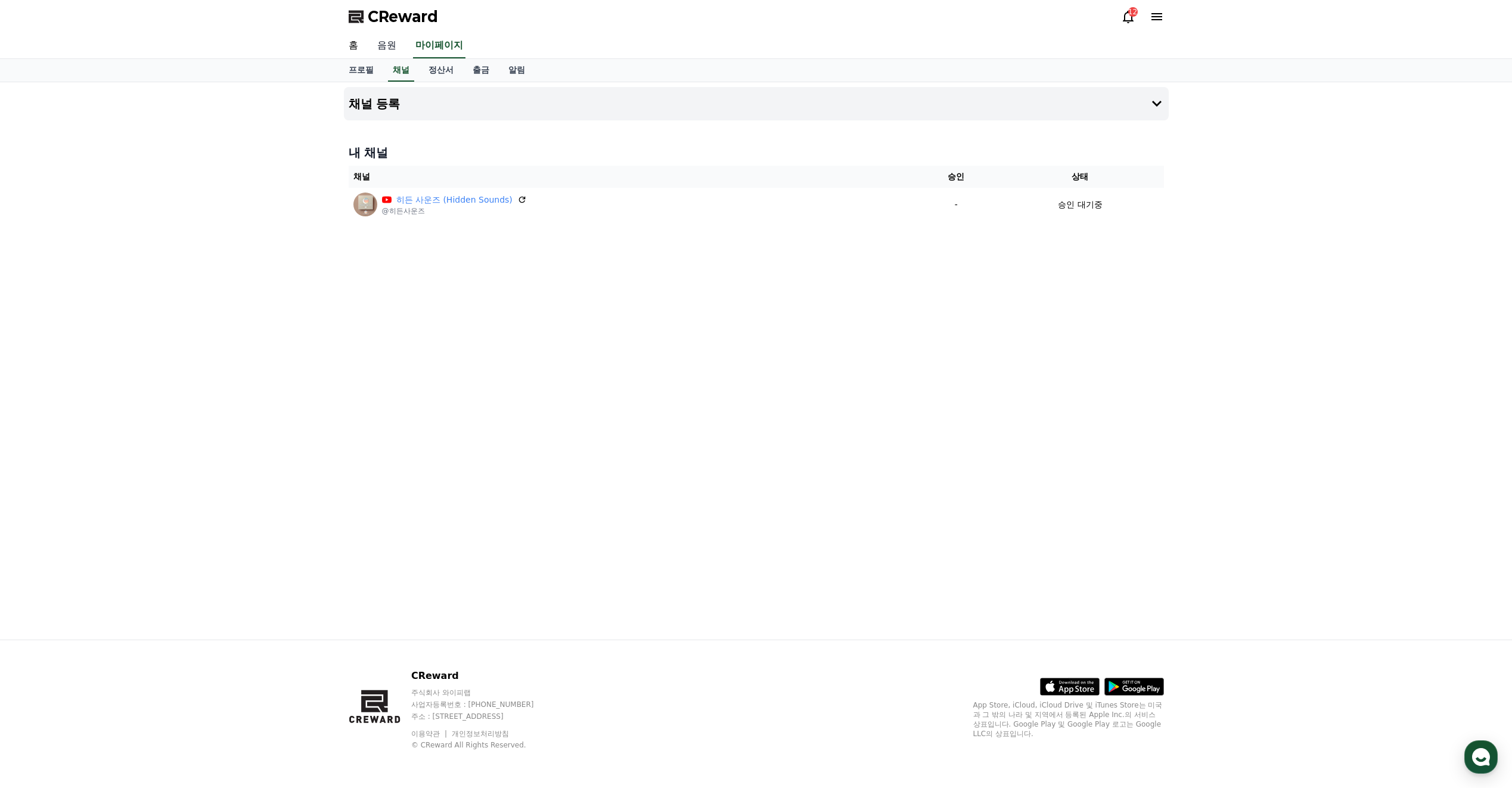
click at [393, 46] on link "음원" at bounding box center [387, 46] width 38 height 25
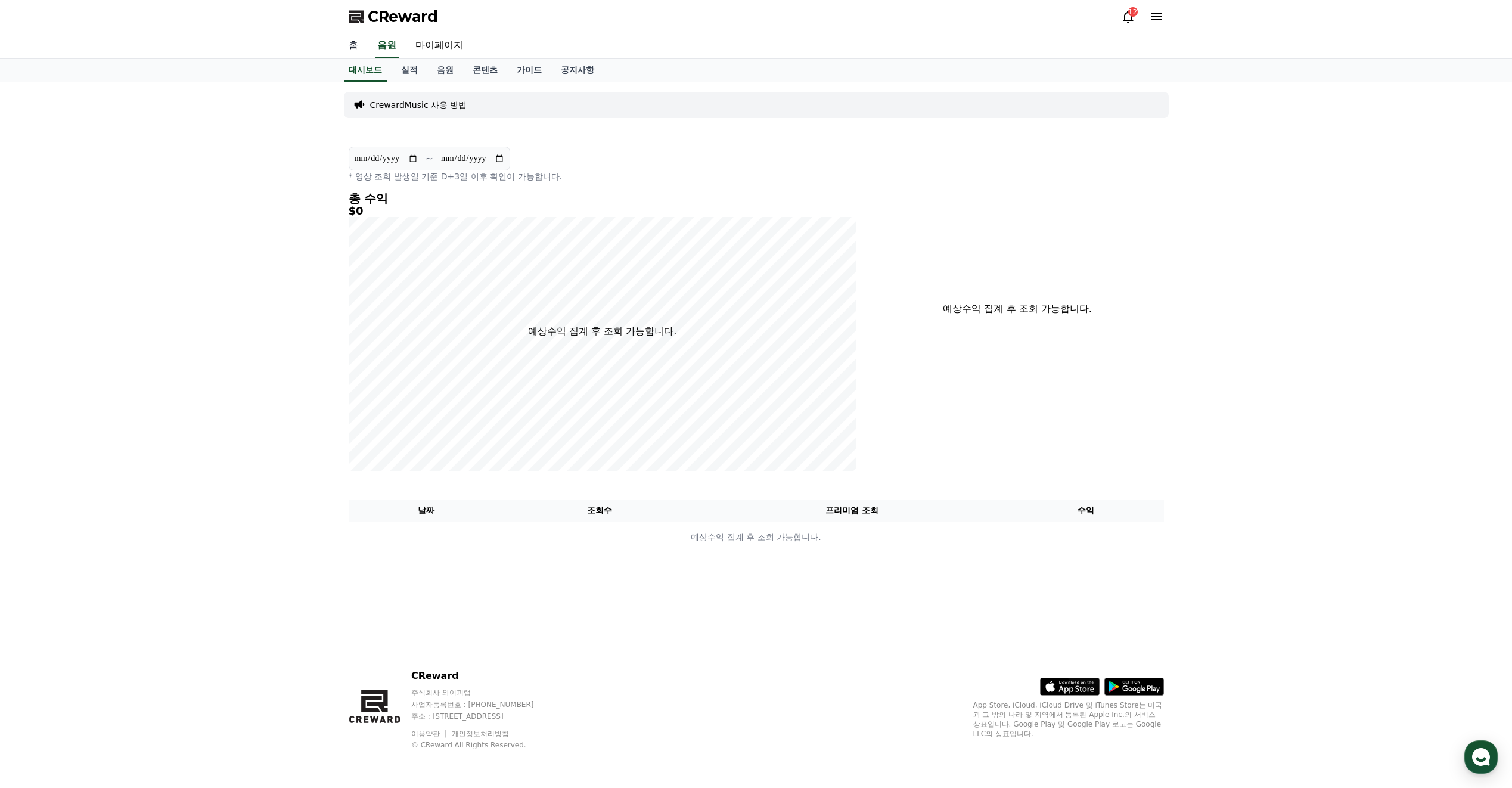
click at [356, 43] on link "홈" at bounding box center [353, 46] width 29 height 25
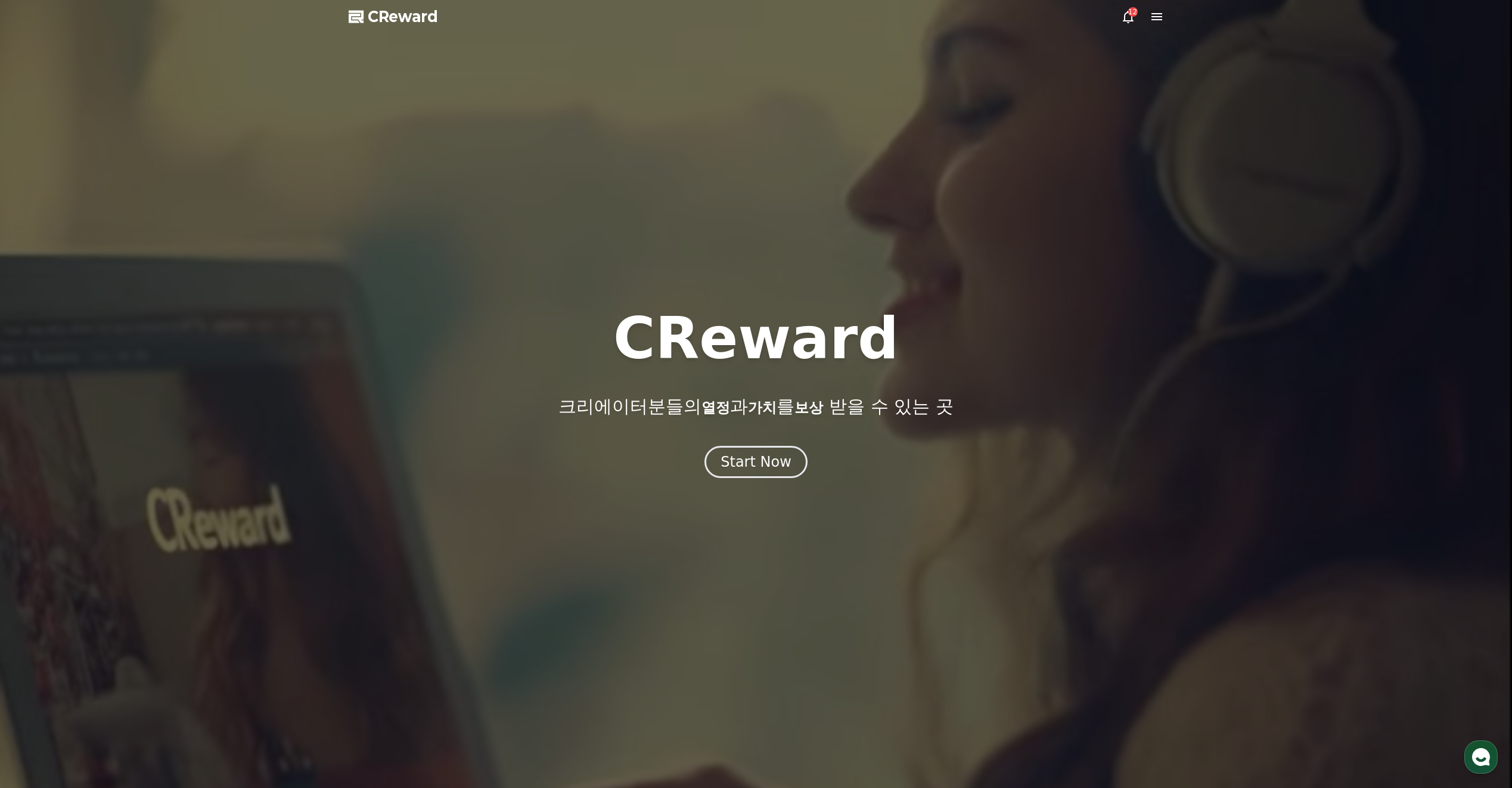
click at [423, 19] on span "CReward" at bounding box center [402, 17] width 70 height 19
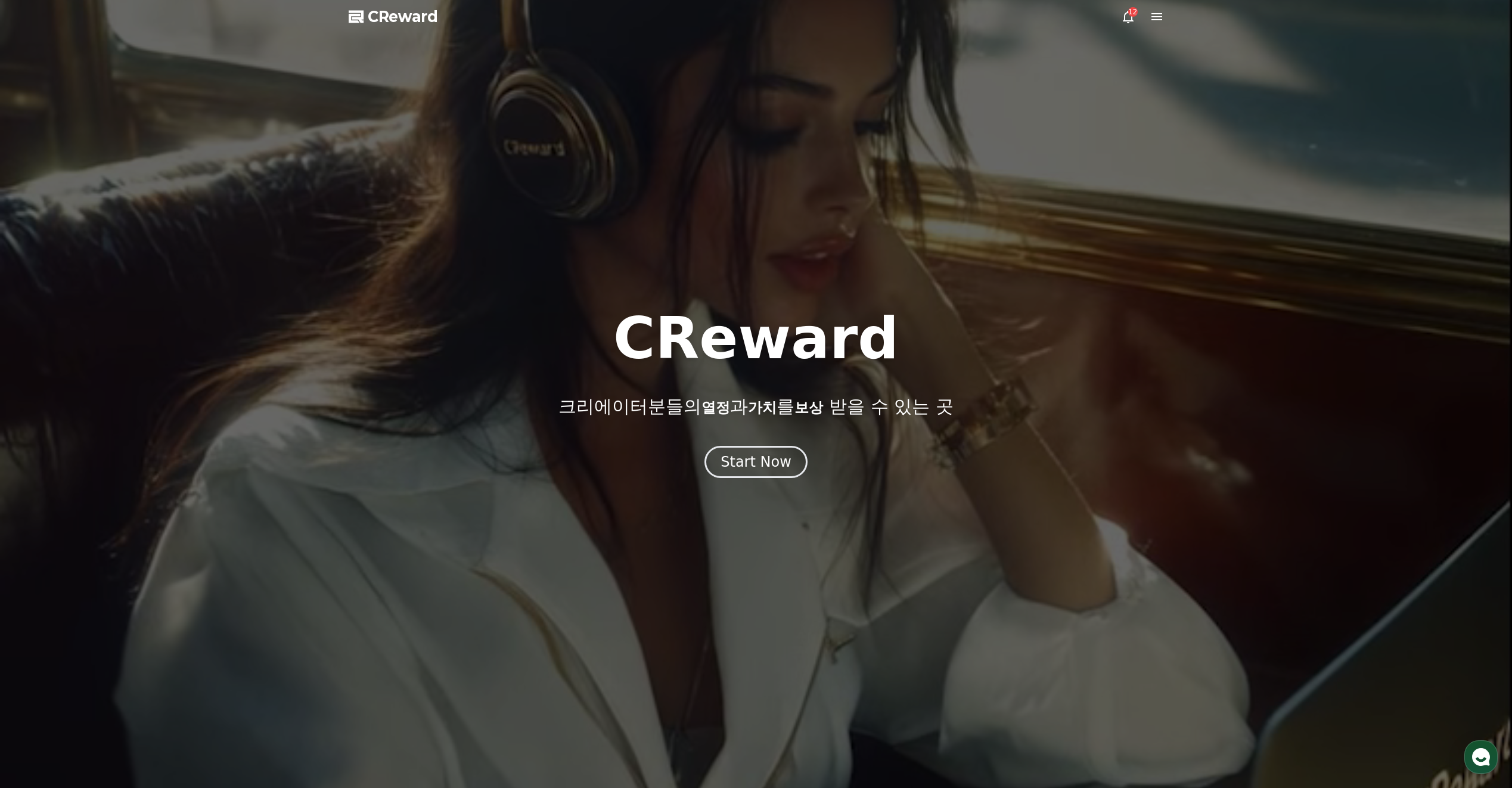
click at [1155, 12] on icon at bounding box center [1156, 16] width 14 height 14
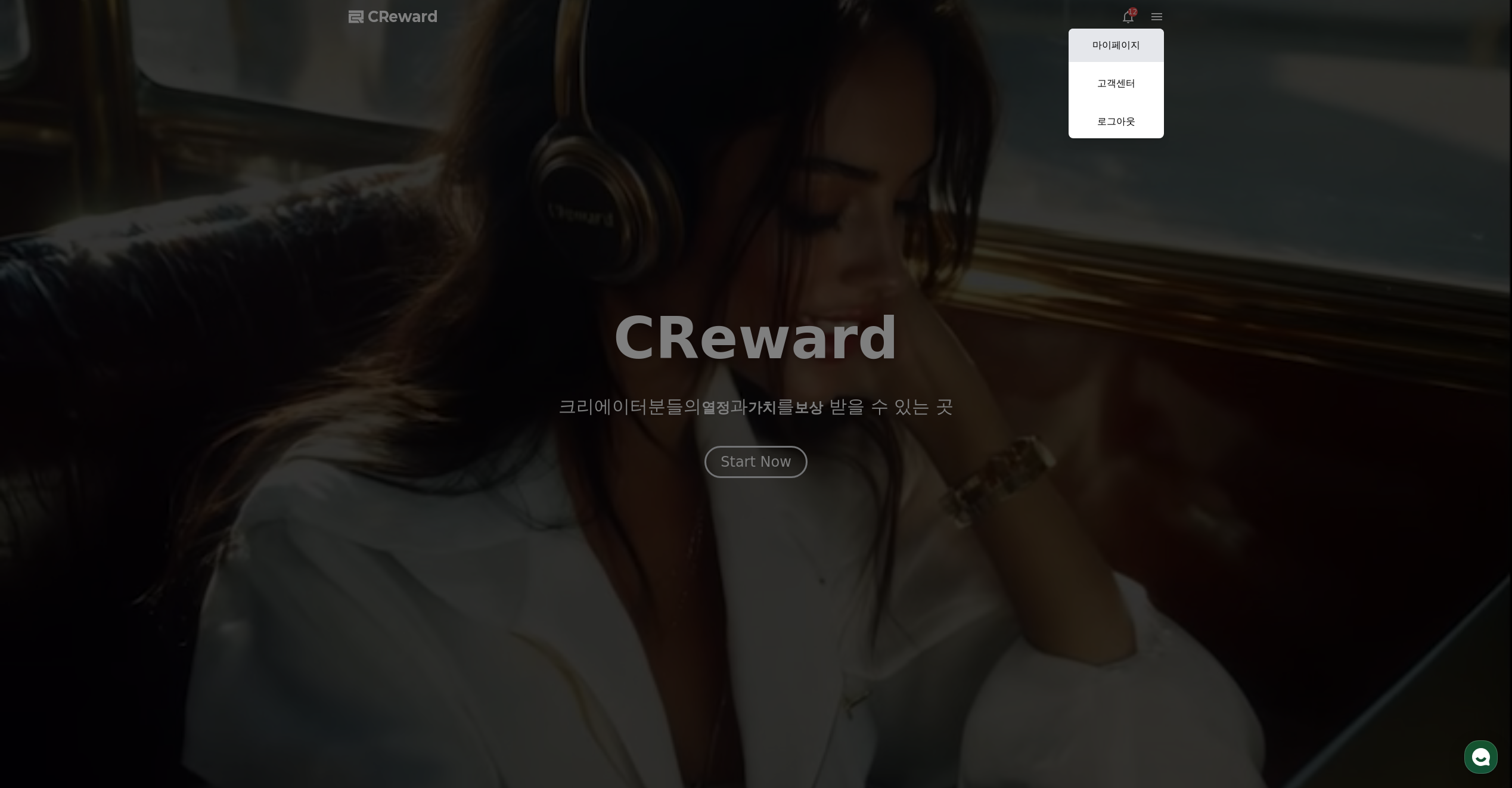
click at [1098, 44] on link "마이페이지" at bounding box center [1116, 46] width 95 height 34
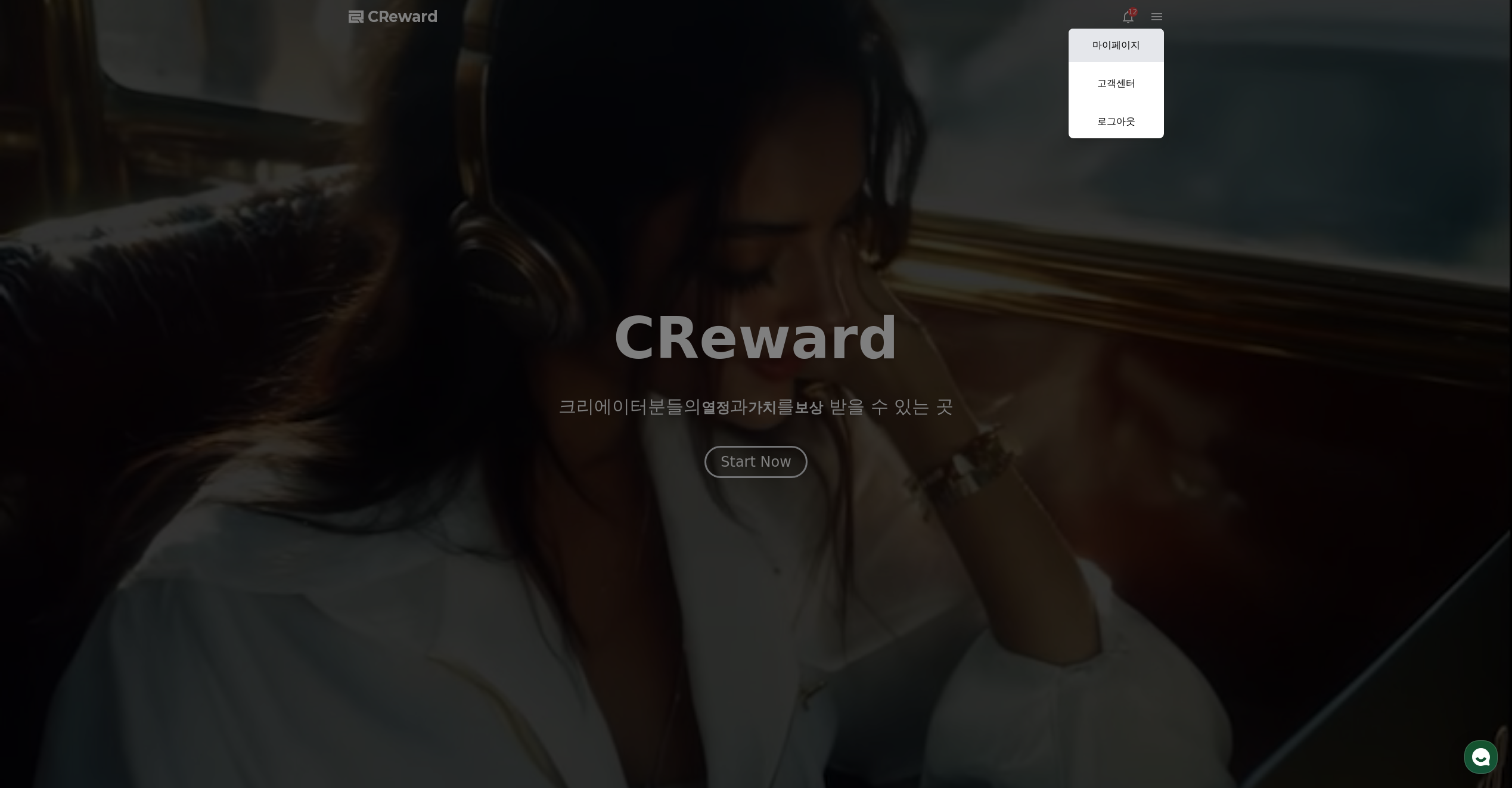
select select "**********"
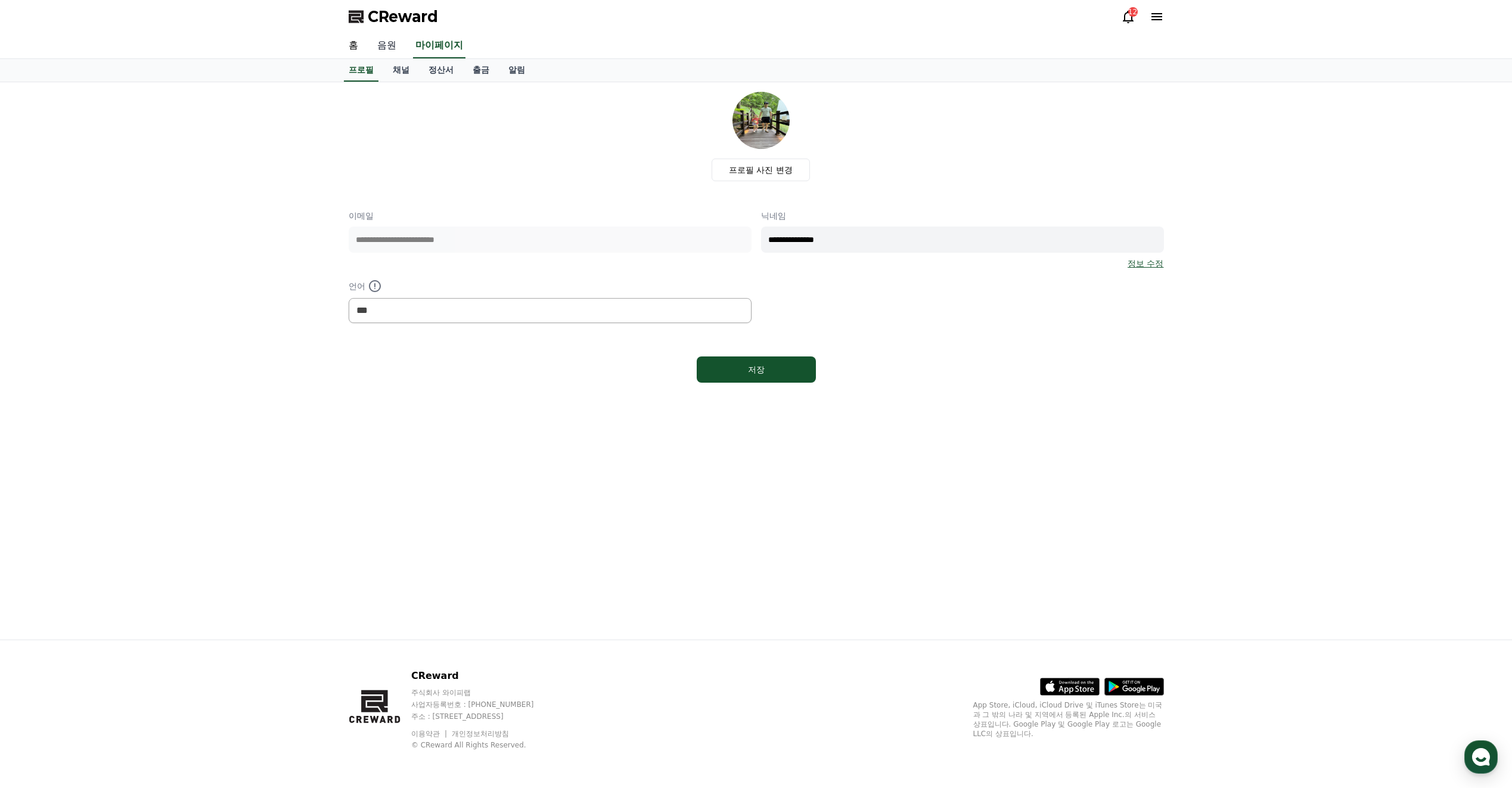
click at [391, 48] on link "음원" at bounding box center [387, 46] width 38 height 25
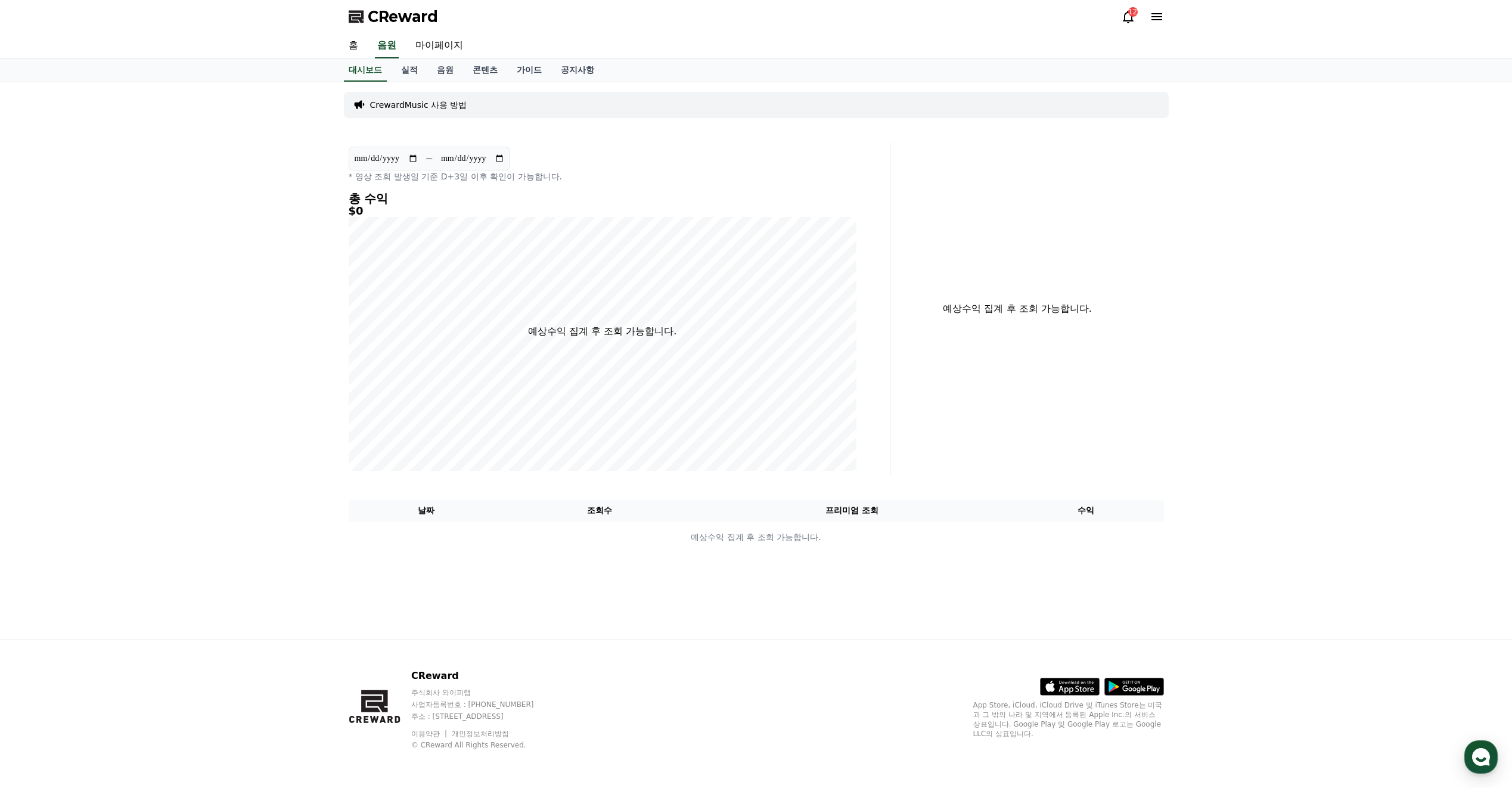
click at [414, 103] on p "CrewardMusic 사용 방법" at bounding box center [418, 104] width 97 height 12
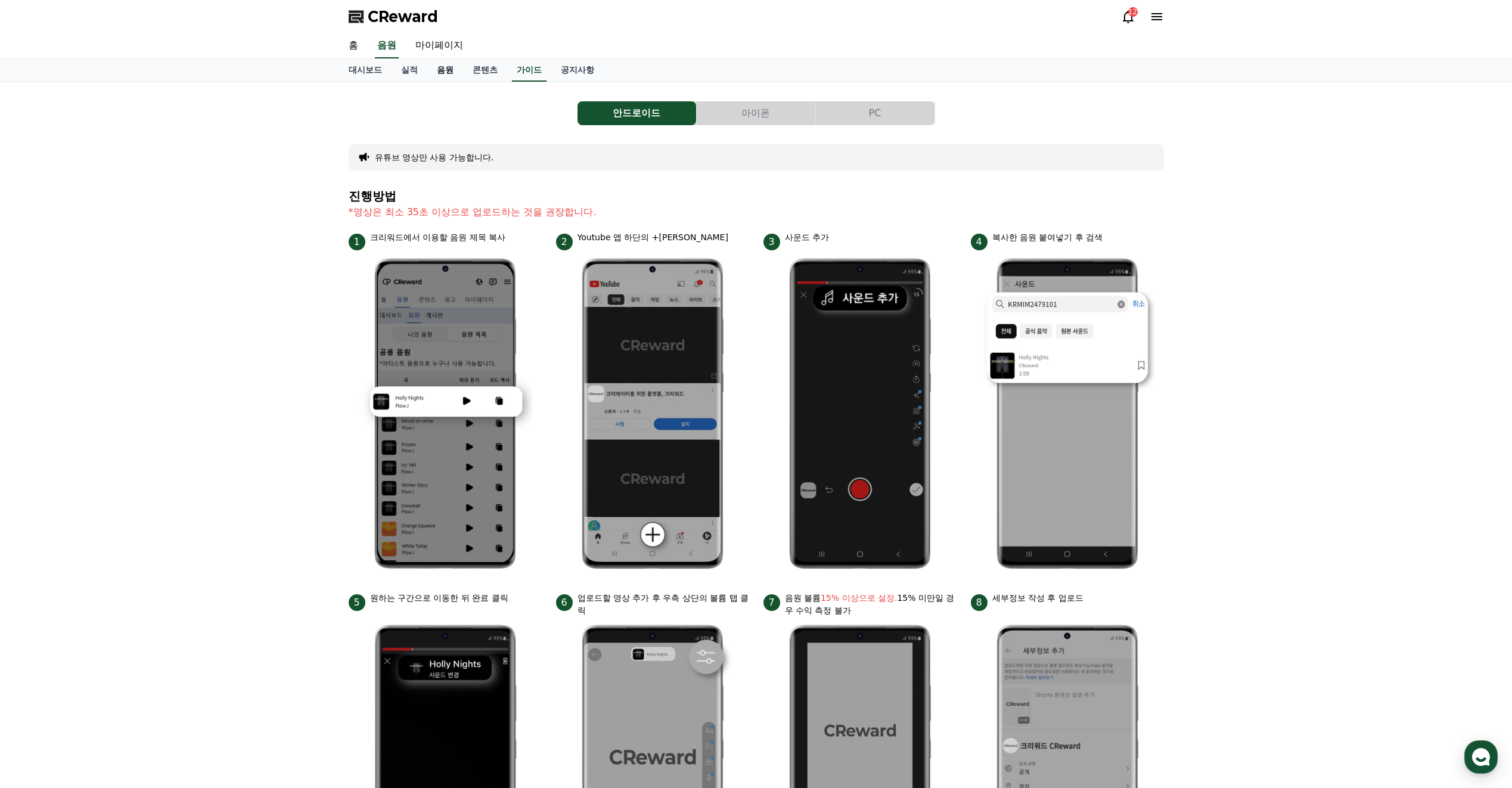
click at [439, 65] on link "음원" at bounding box center [445, 70] width 35 height 22
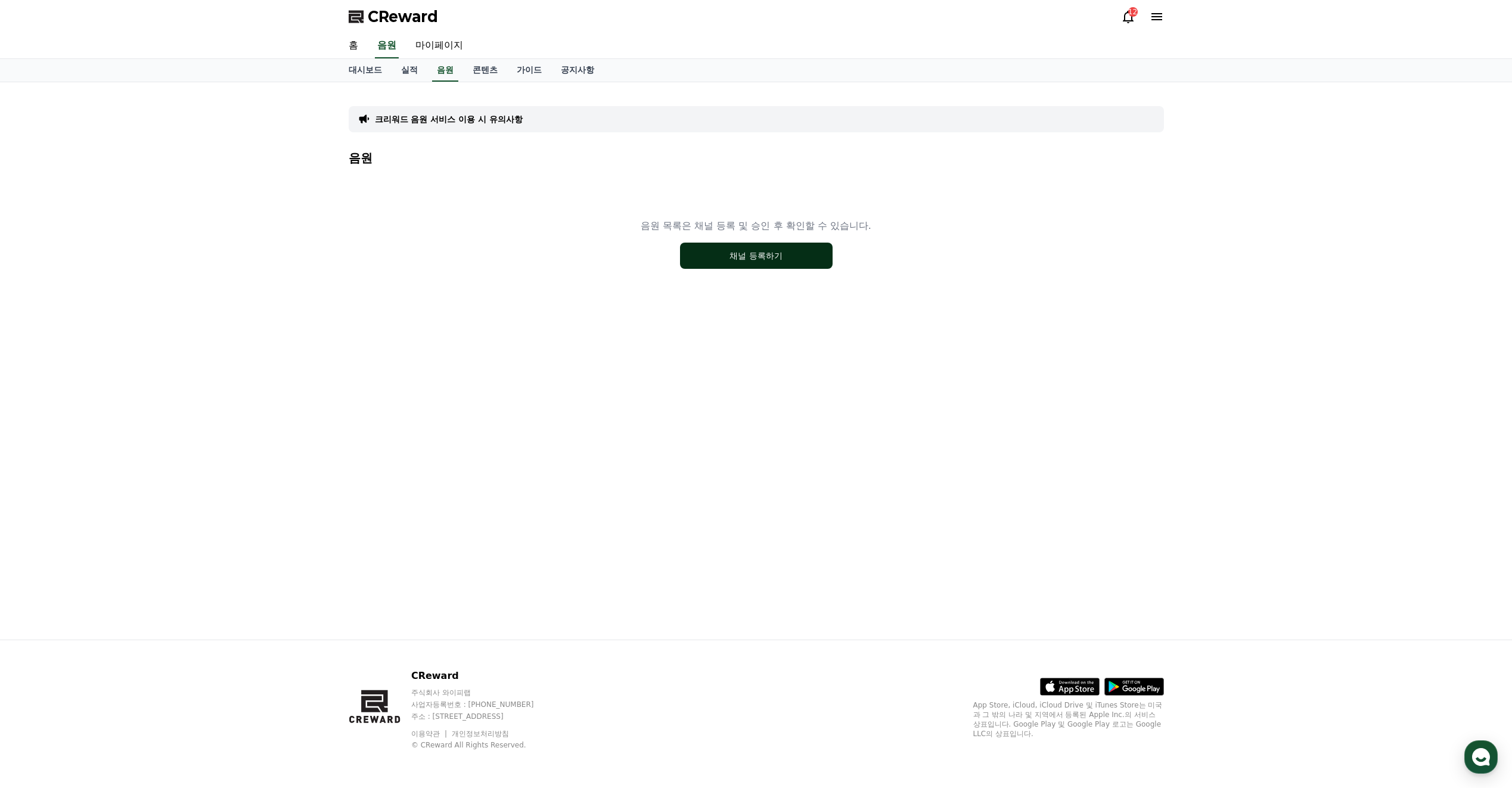
click at [720, 257] on button "채널 등록하기" at bounding box center [756, 255] width 153 height 26
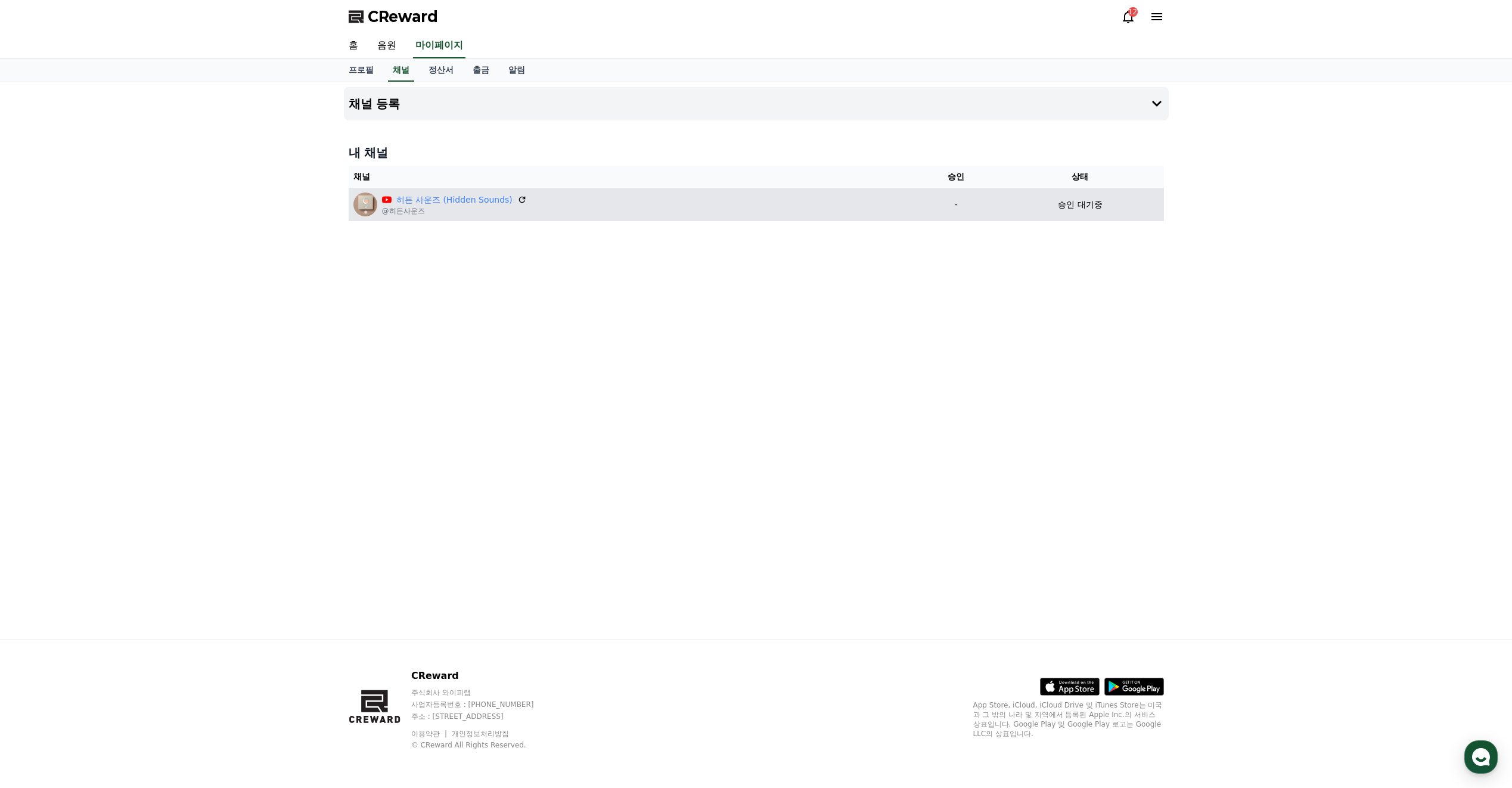
click at [834, 210] on div "히든 사운즈 (Hidden Sounds) @히든사운즈" at bounding box center [632, 205] width 558 height 24
click at [489, 211] on p "@히든사운즈" at bounding box center [454, 211] width 144 height 9
